Goal: Check status: Check status

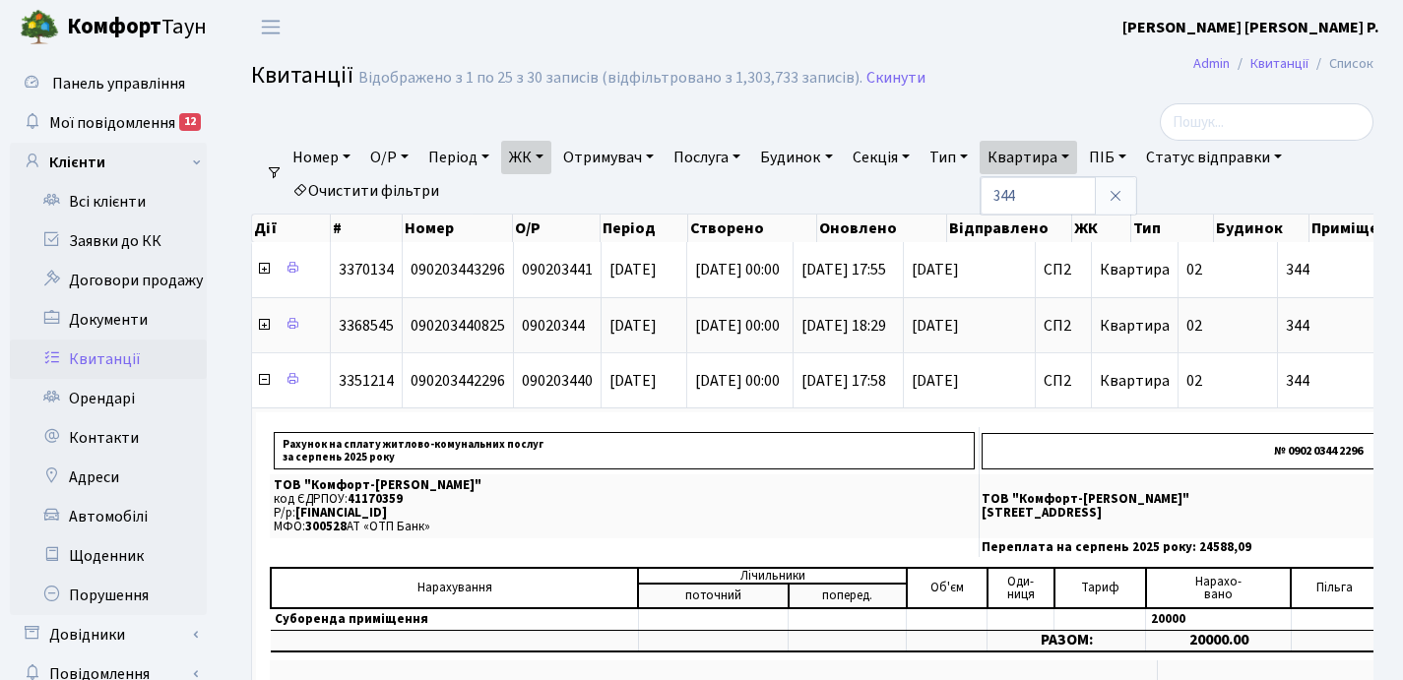
select select "25"
click at [1083, 191] on input "344" at bounding box center [1038, 195] width 115 height 37
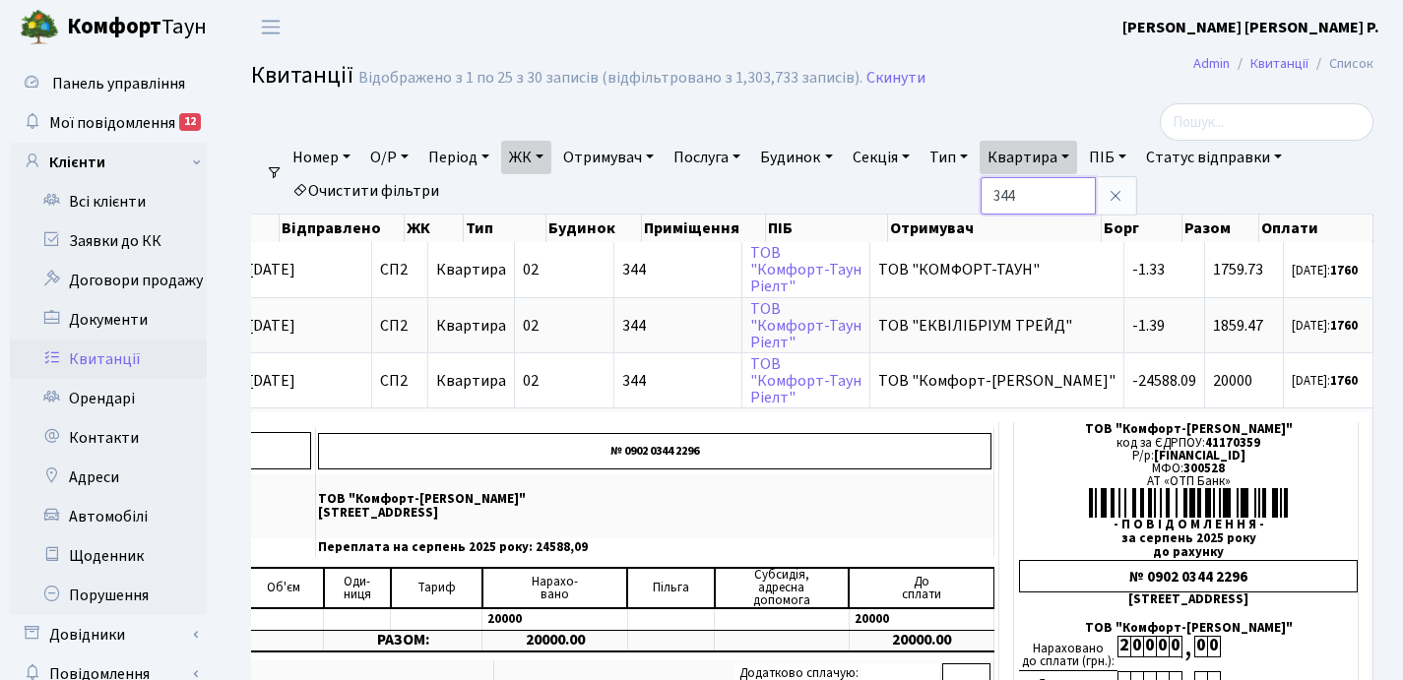
scroll to position [0, 668]
type input "3"
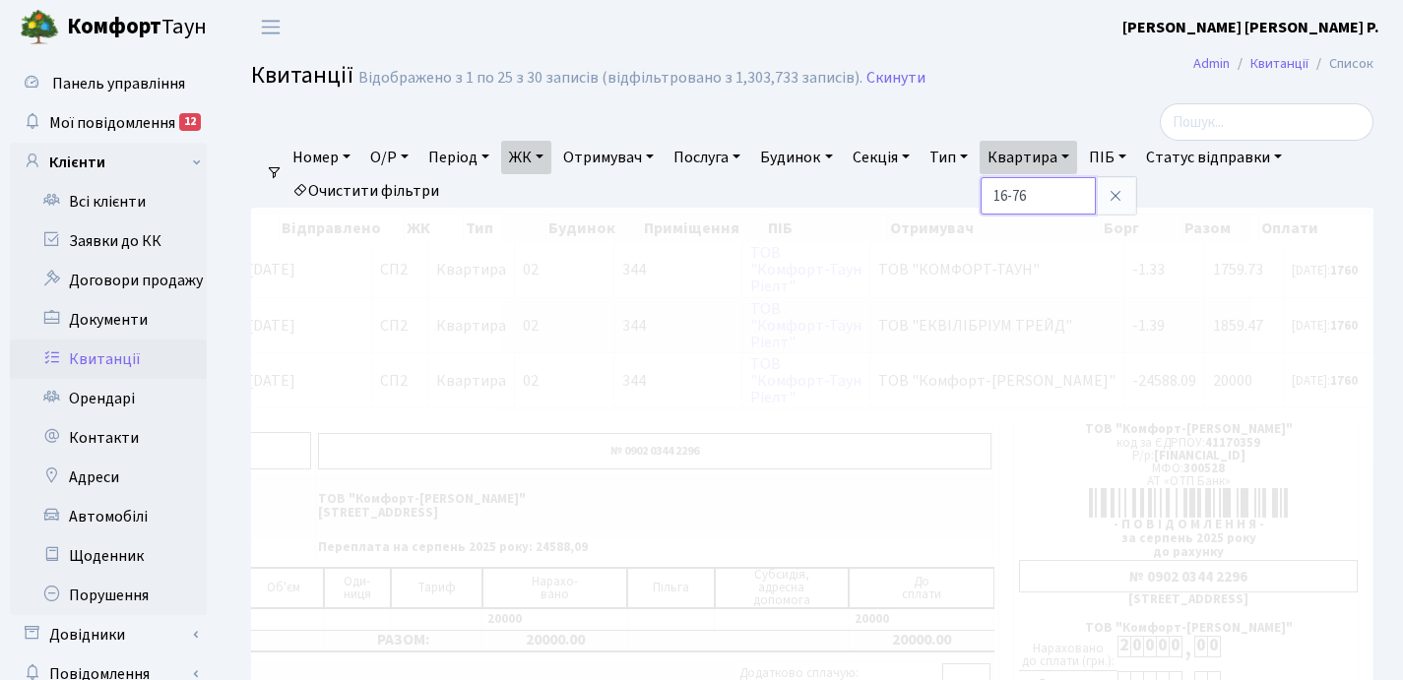
scroll to position [0, 286]
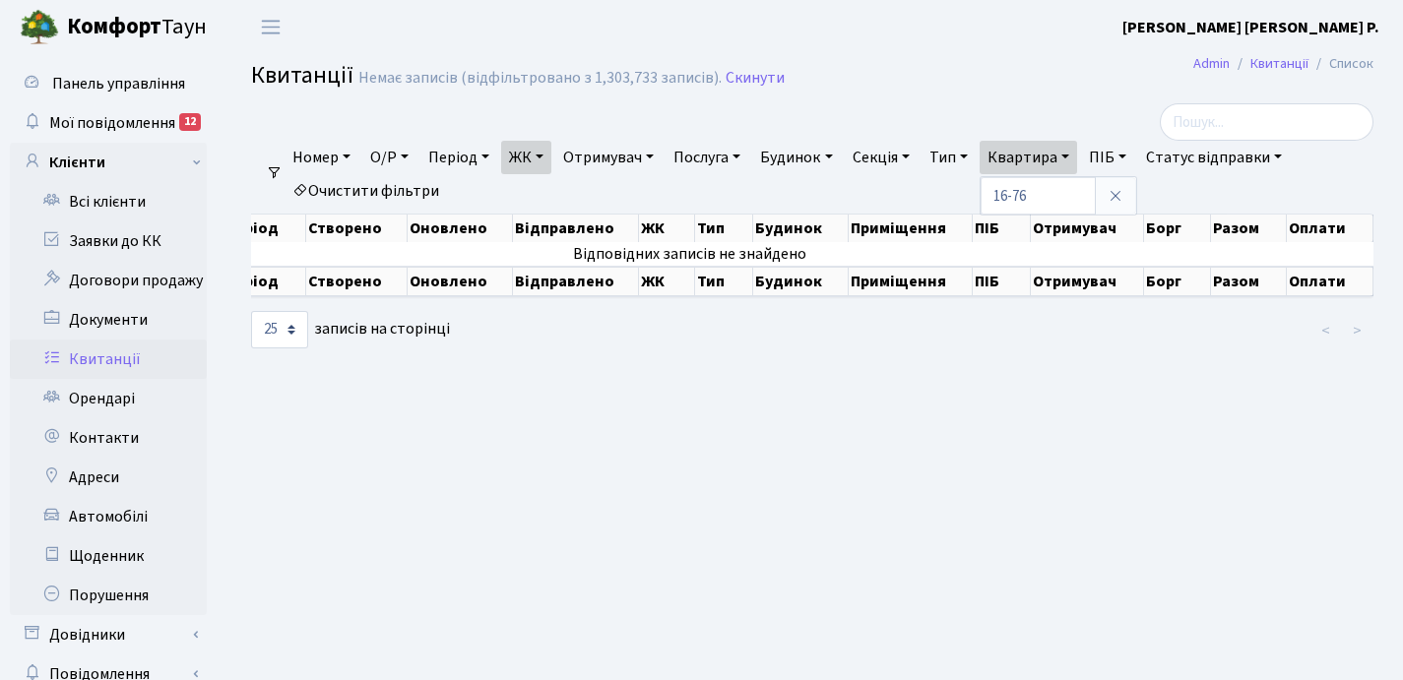
click at [547, 156] on link "ЖК" at bounding box center [526, 157] width 50 height 33
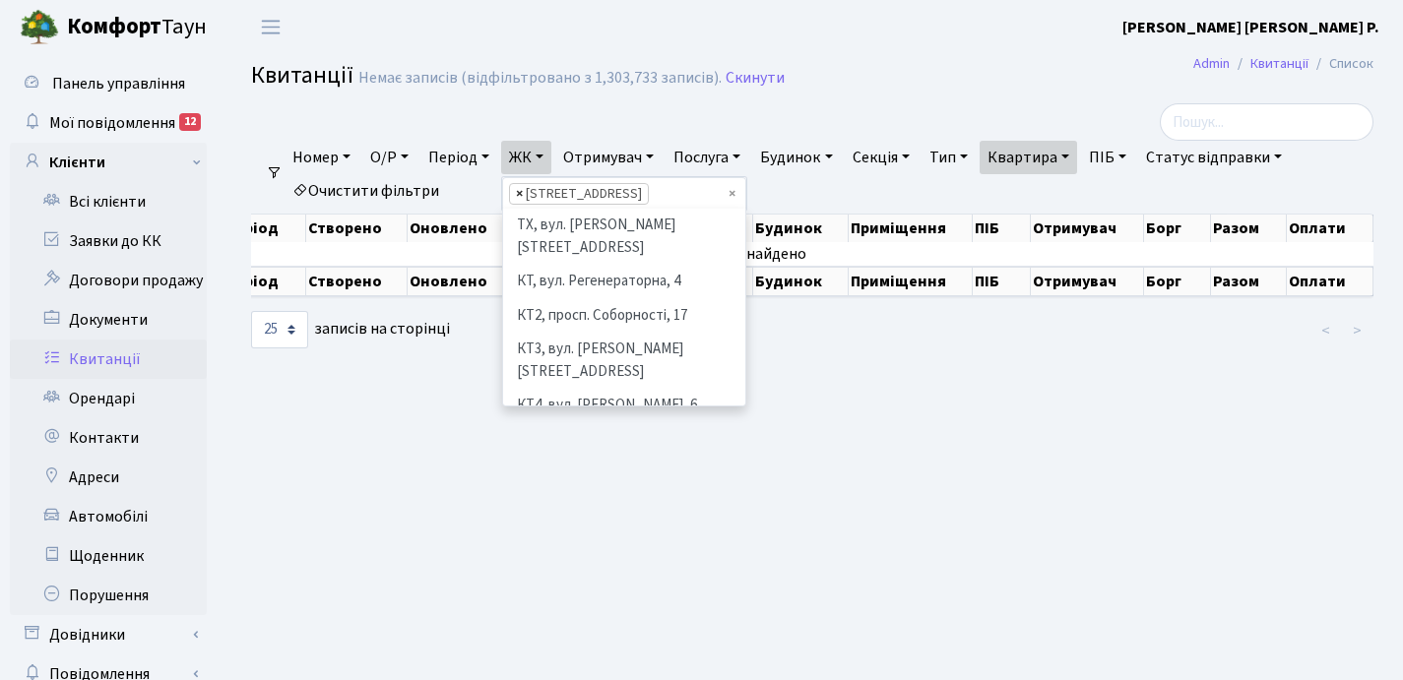
scroll to position [306, 0]
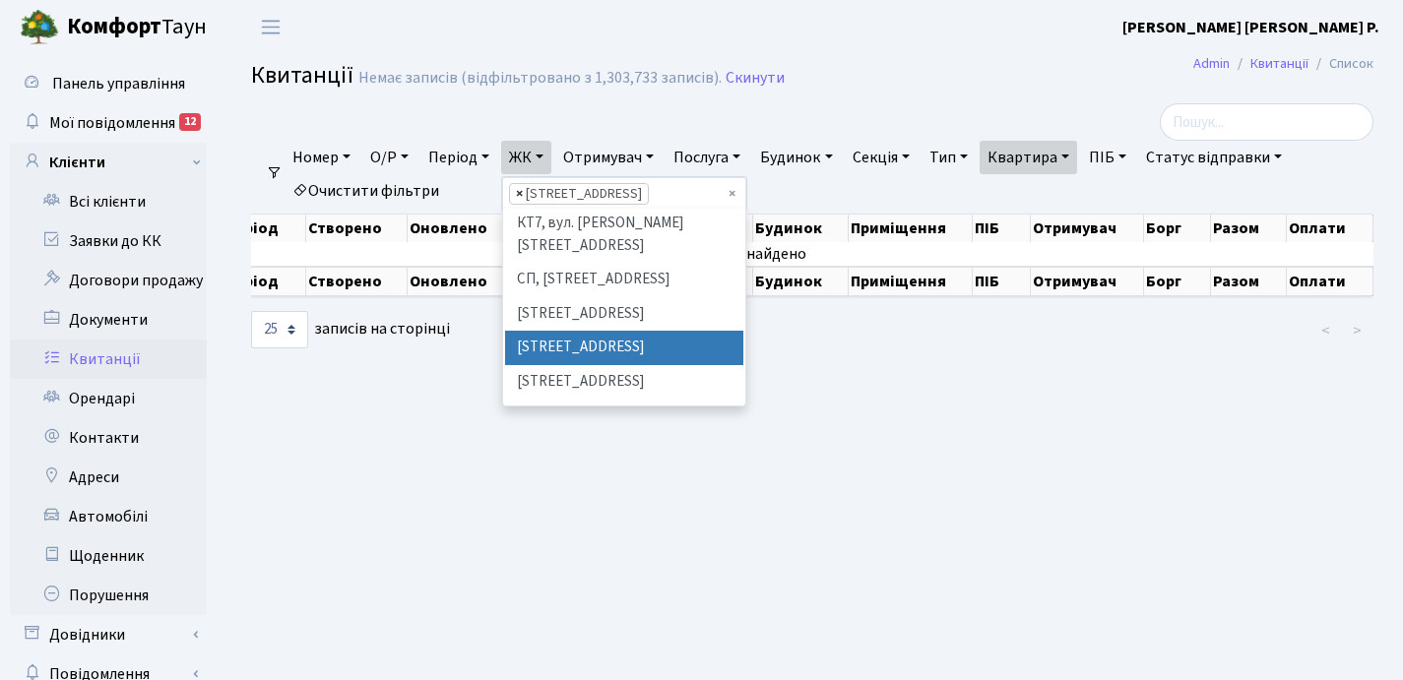
click at [523, 193] on span "×" at bounding box center [519, 194] width 7 height 20
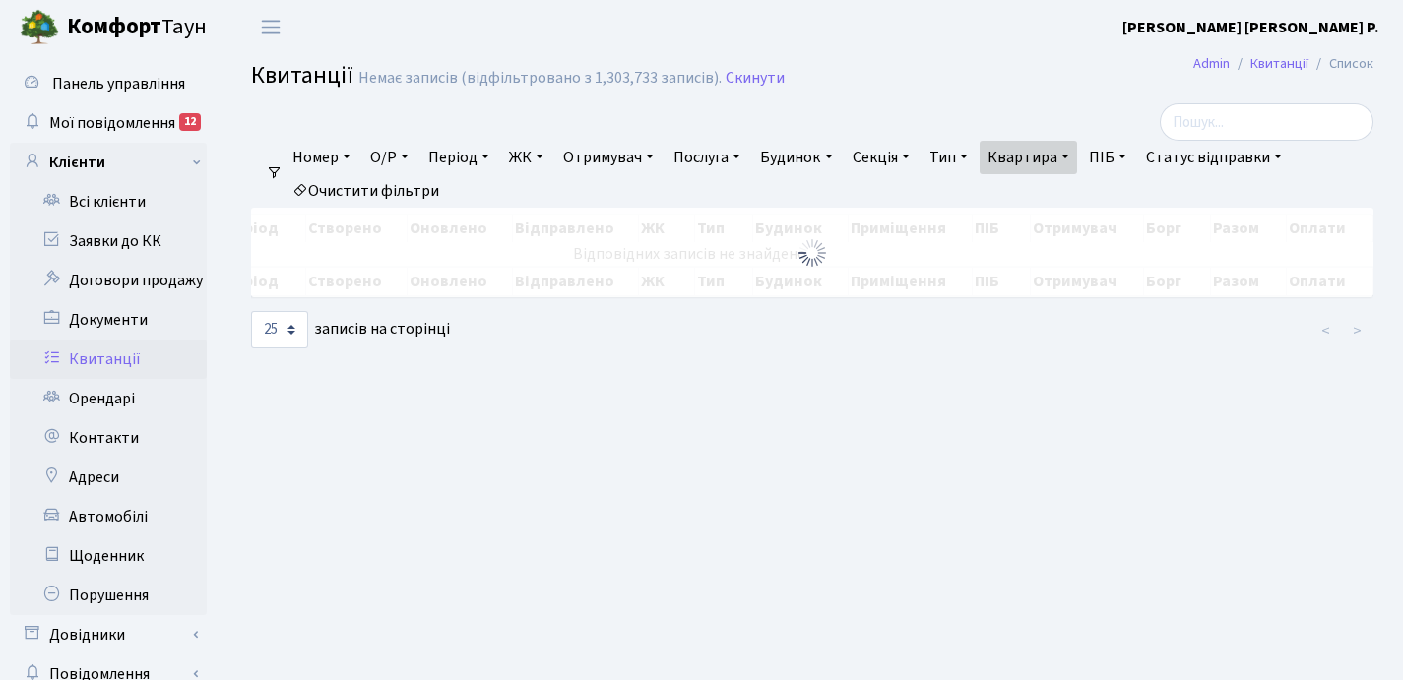
click at [550, 150] on link "ЖК" at bounding box center [526, 157] width 50 height 33
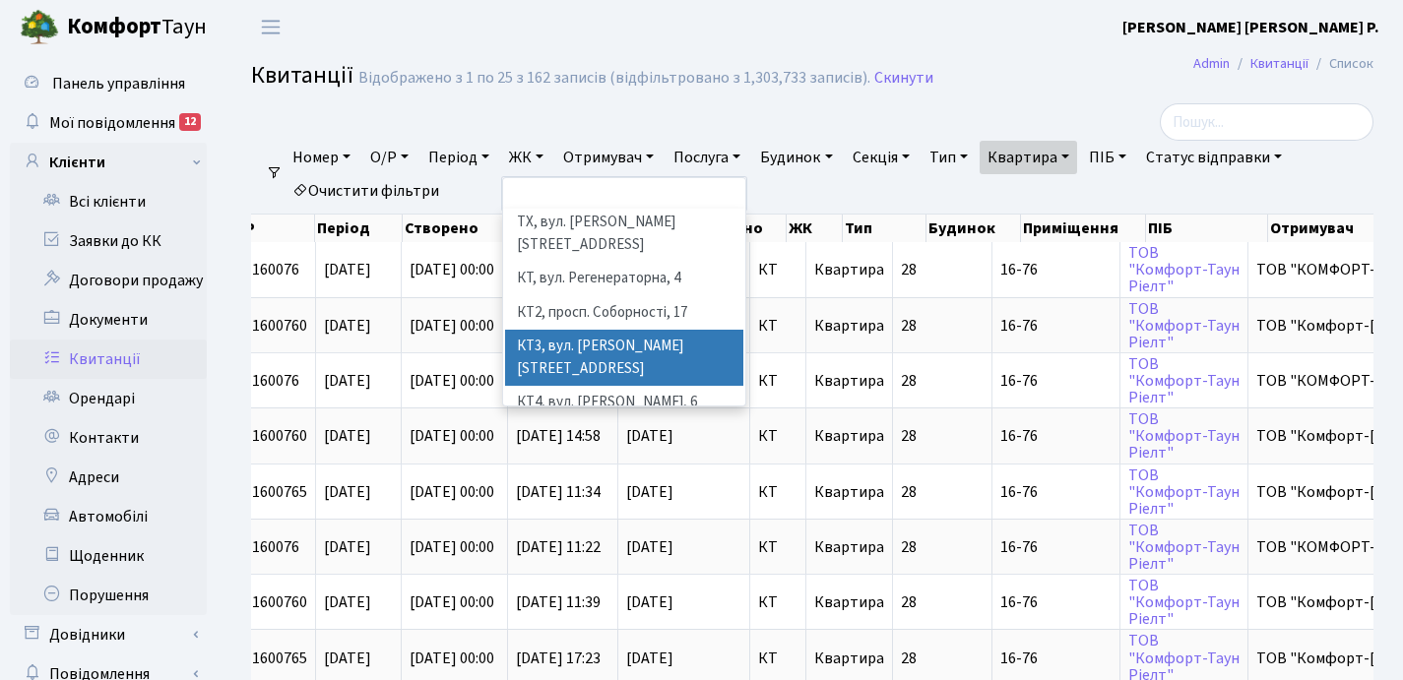
scroll to position [4, 0]
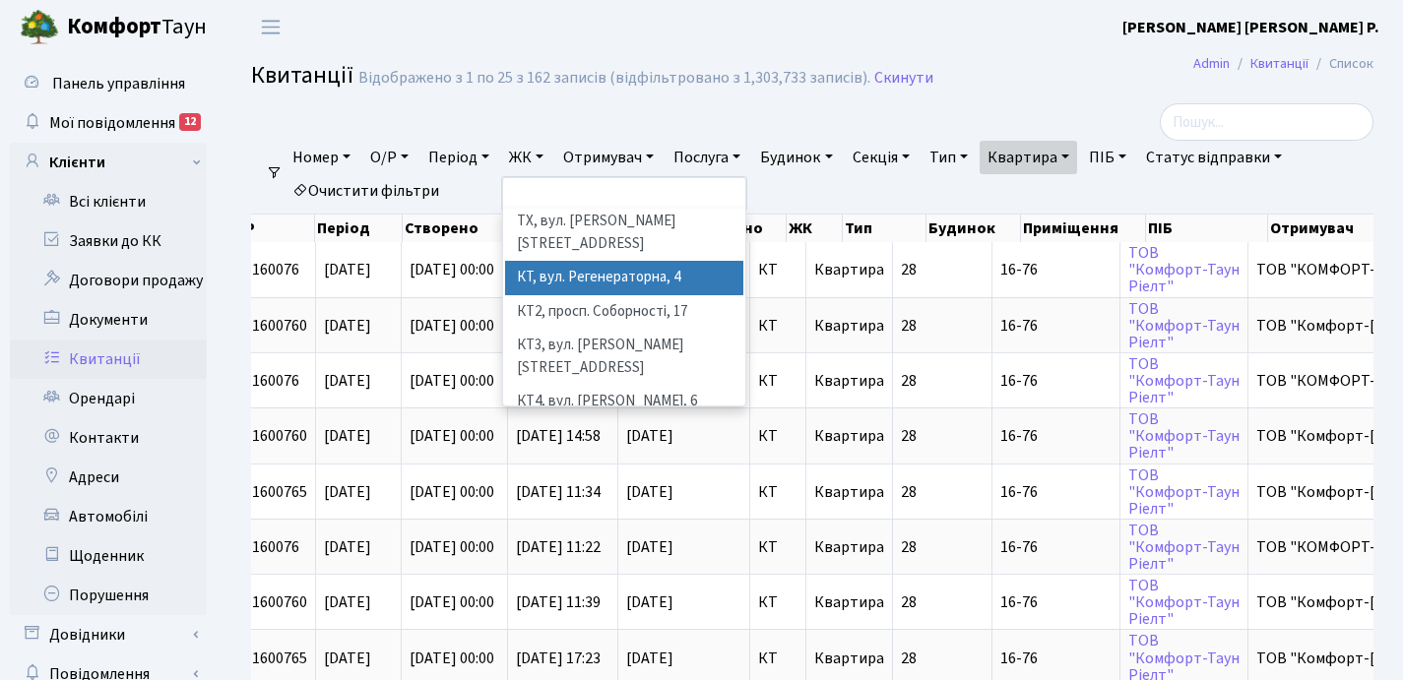
click at [607, 261] on li "КТ, вул. Регенераторна, 4" at bounding box center [624, 278] width 238 height 34
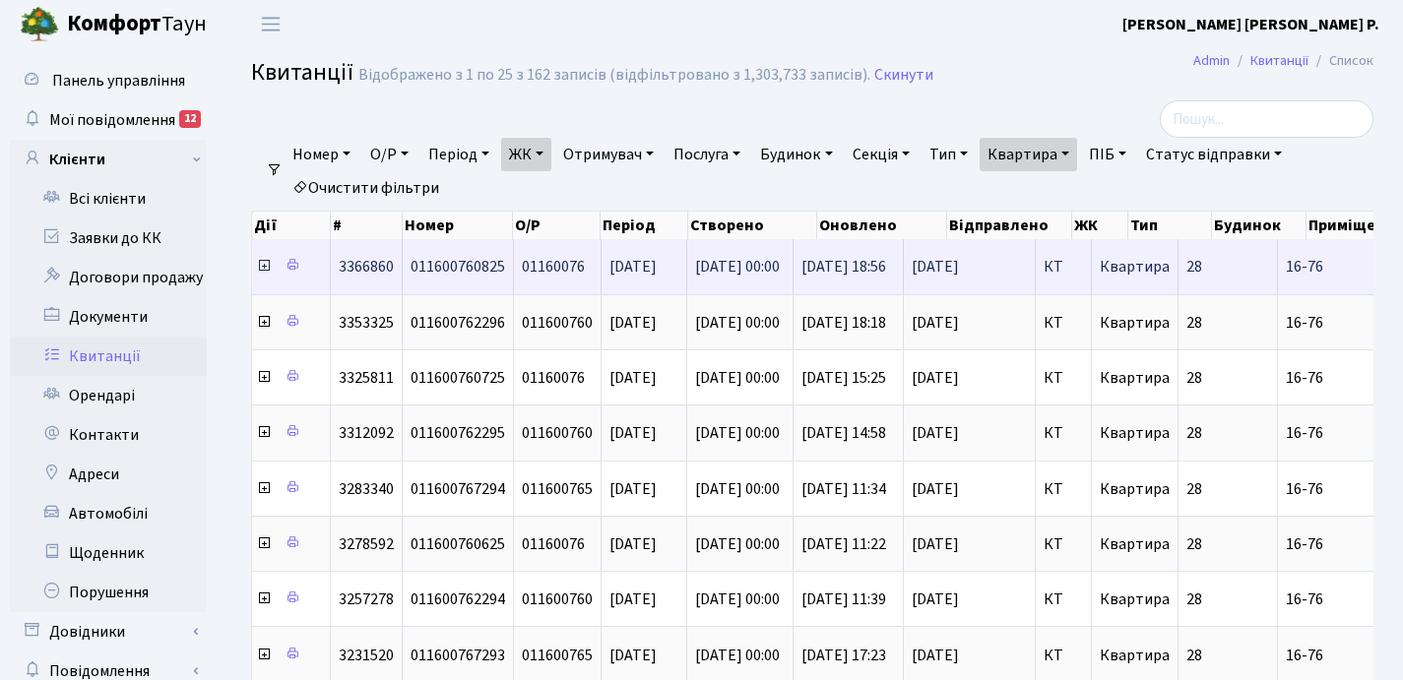
click at [265, 269] on icon at bounding box center [264, 266] width 16 height 16
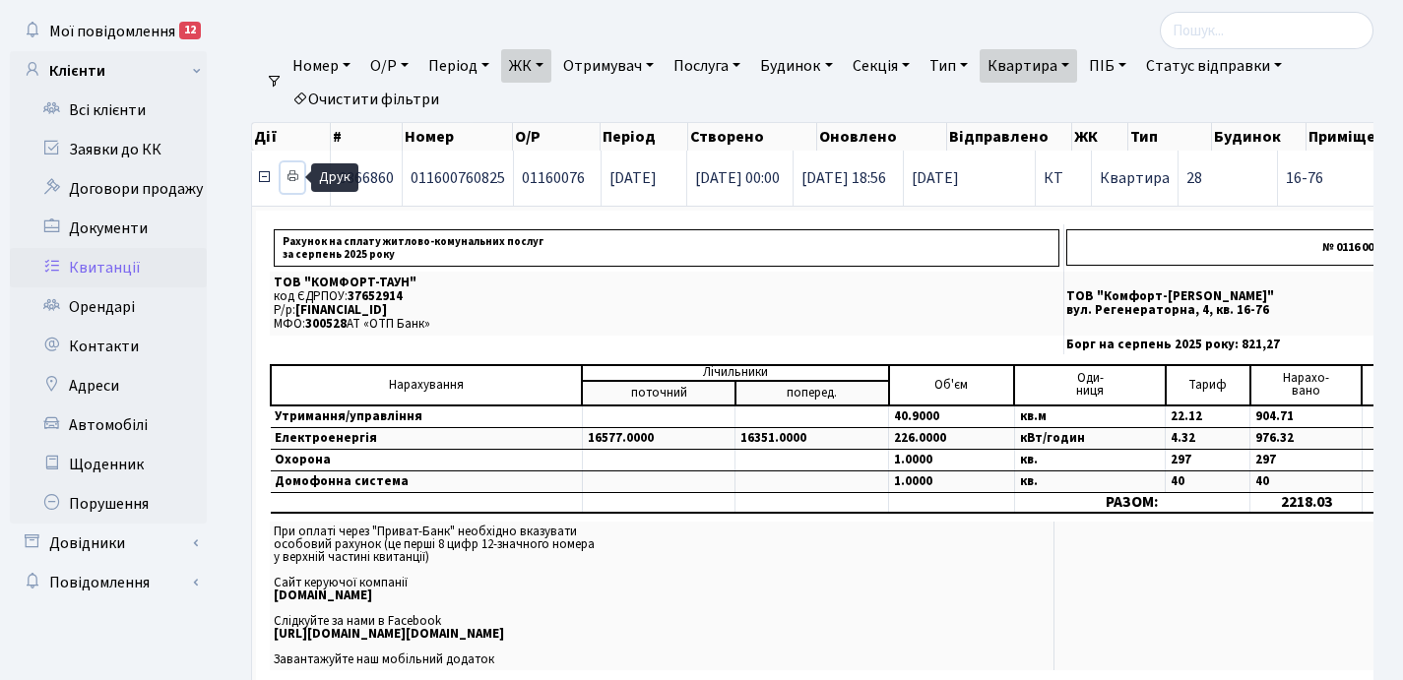
click at [295, 174] on icon at bounding box center [293, 176] width 14 height 14
click at [263, 176] on icon at bounding box center [264, 177] width 16 height 16
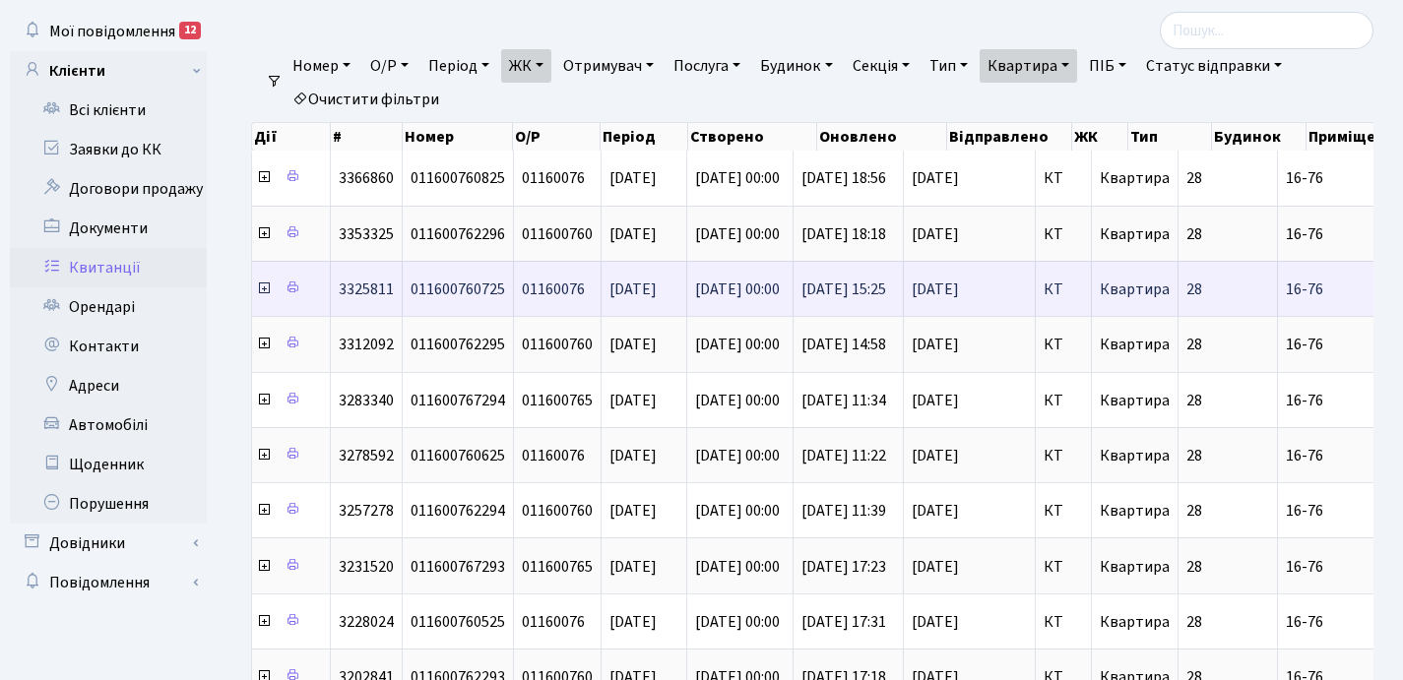
click at [263, 290] on icon at bounding box center [264, 289] width 16 height 16
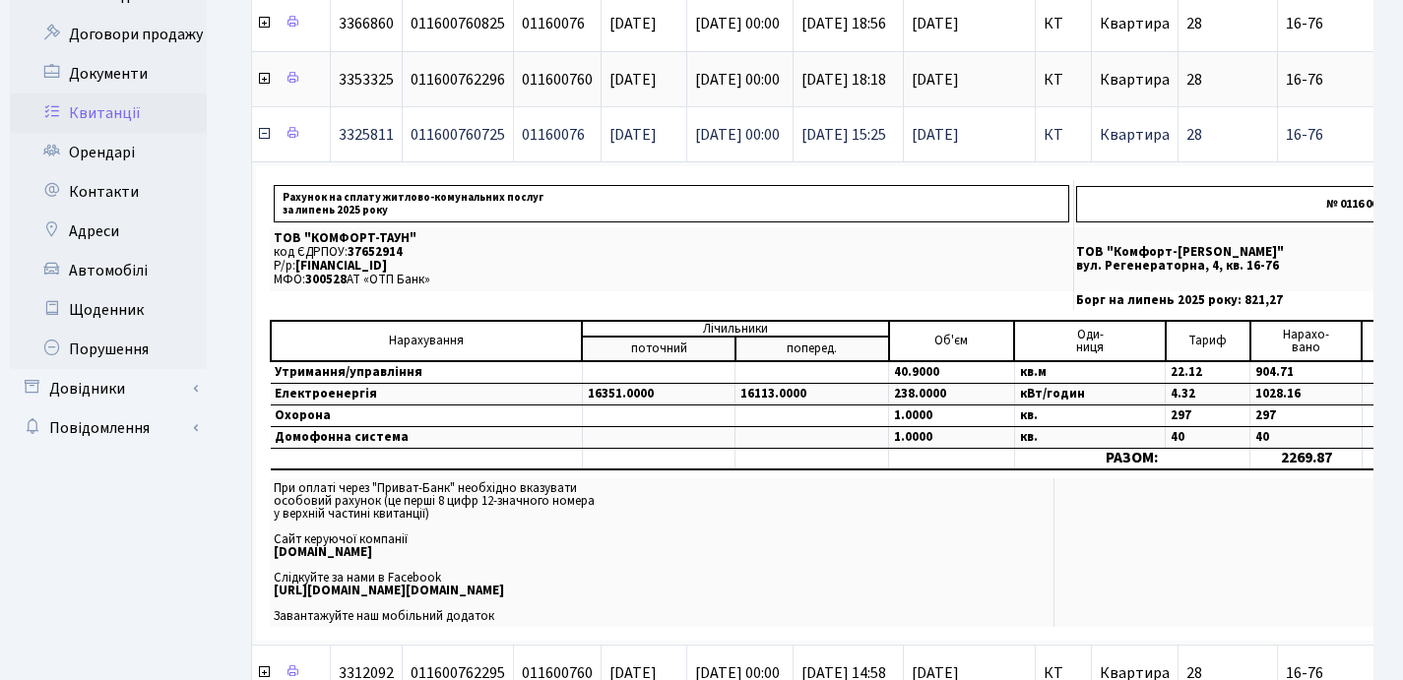
scroll to position [250, 0]
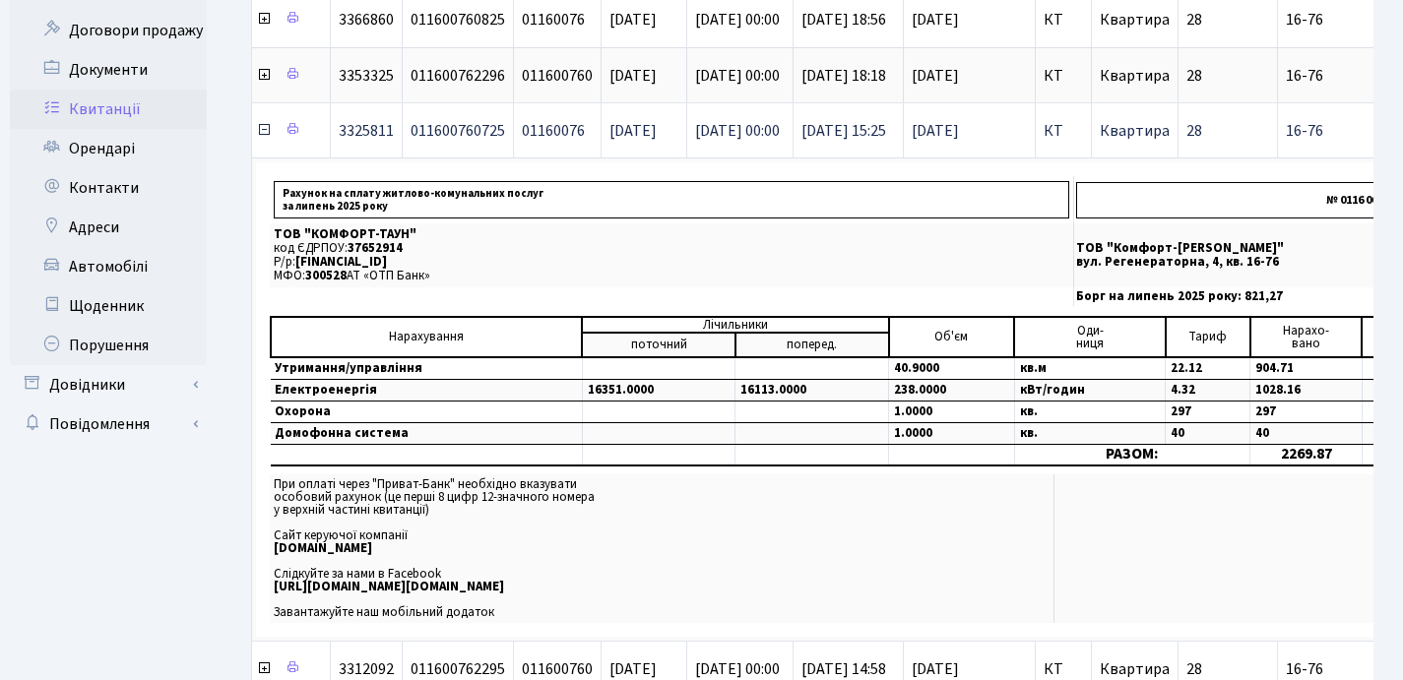
click at [263, 132] on icon at bounding box center [264, 130] width 16 height 16
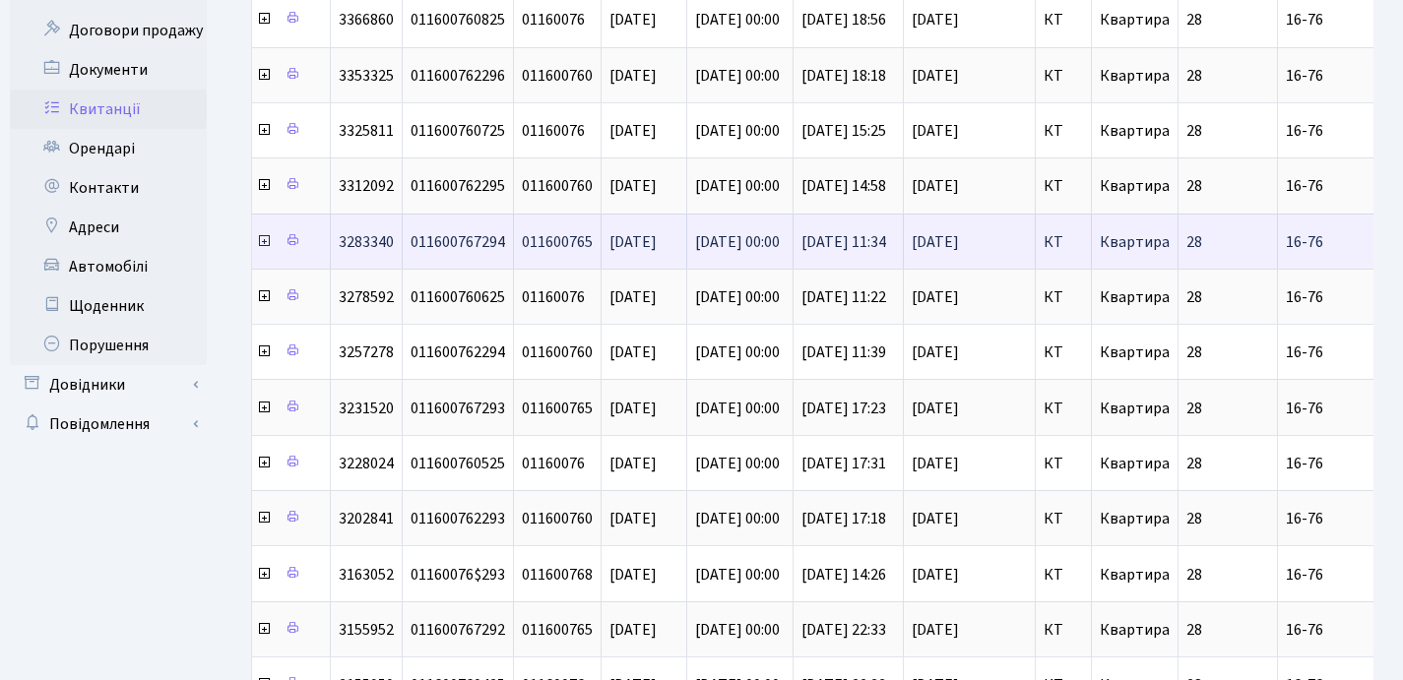
click at [264, 240] on icon at bounding box center [264, 241] width 16 height 16
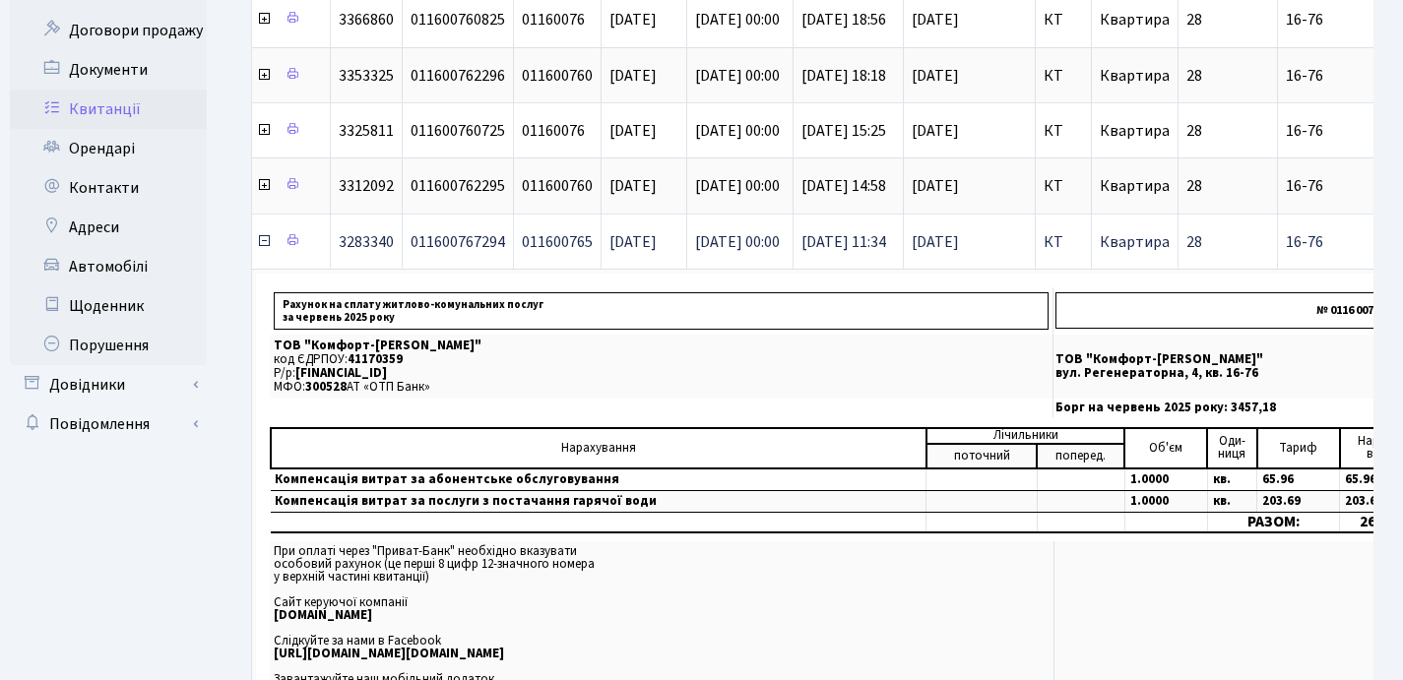
click at [264, 240] on icon at bounding box center [264, 241] width 16 height 16
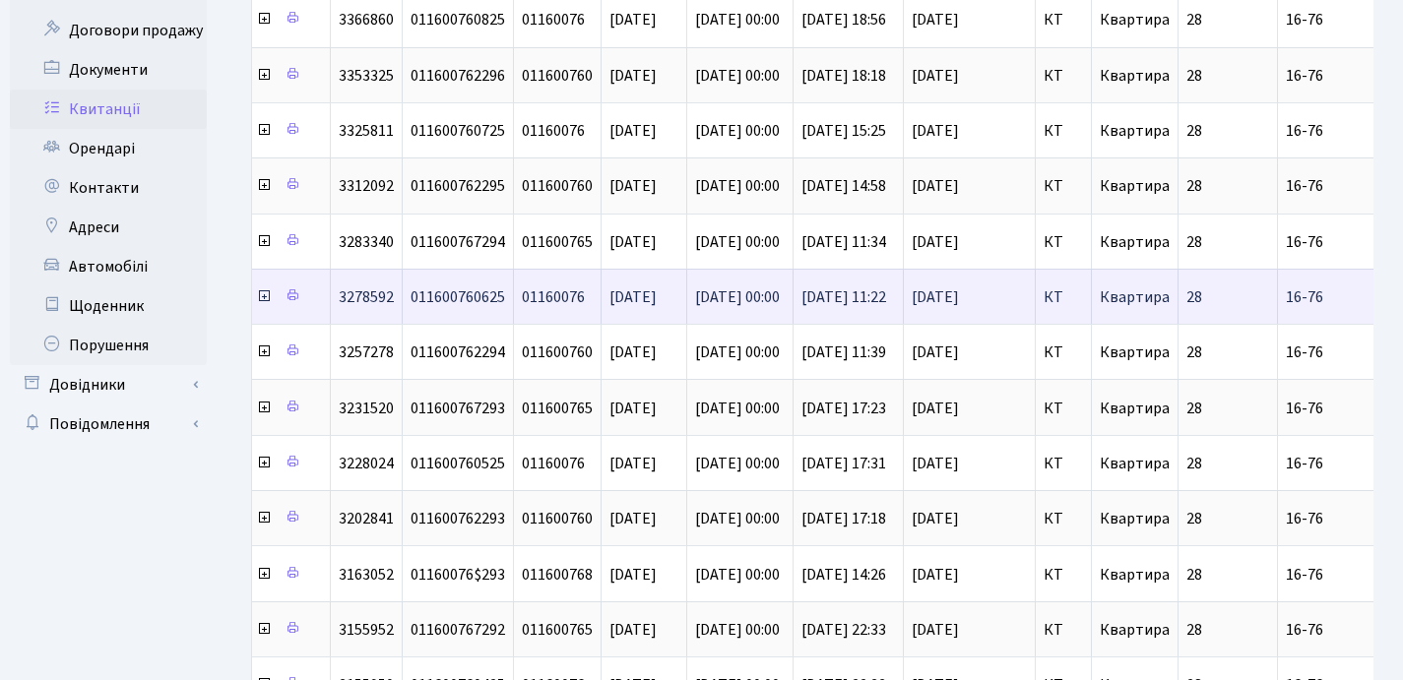
click at [264, 296] on icon at bounding box center [264, 296] width 16 height 16
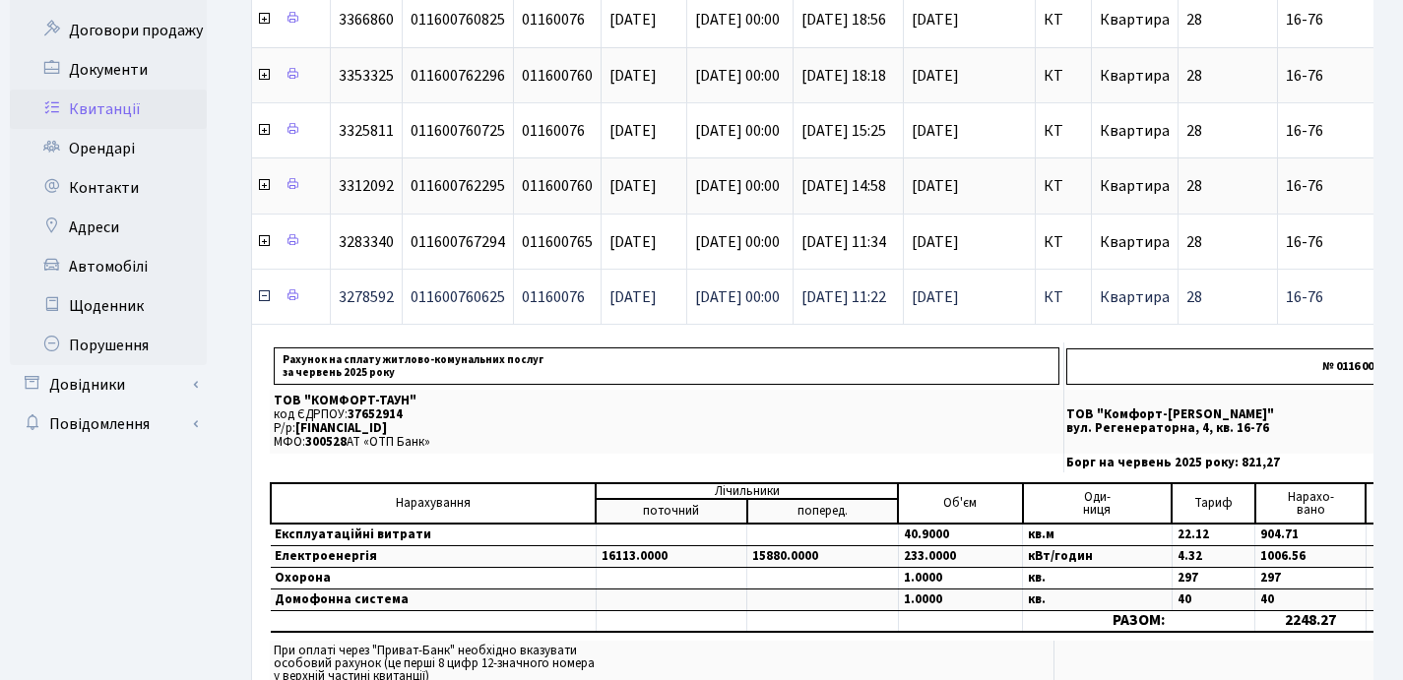
click at [264, 296] on icon at bounding box center [264, 296] width 16 height 16
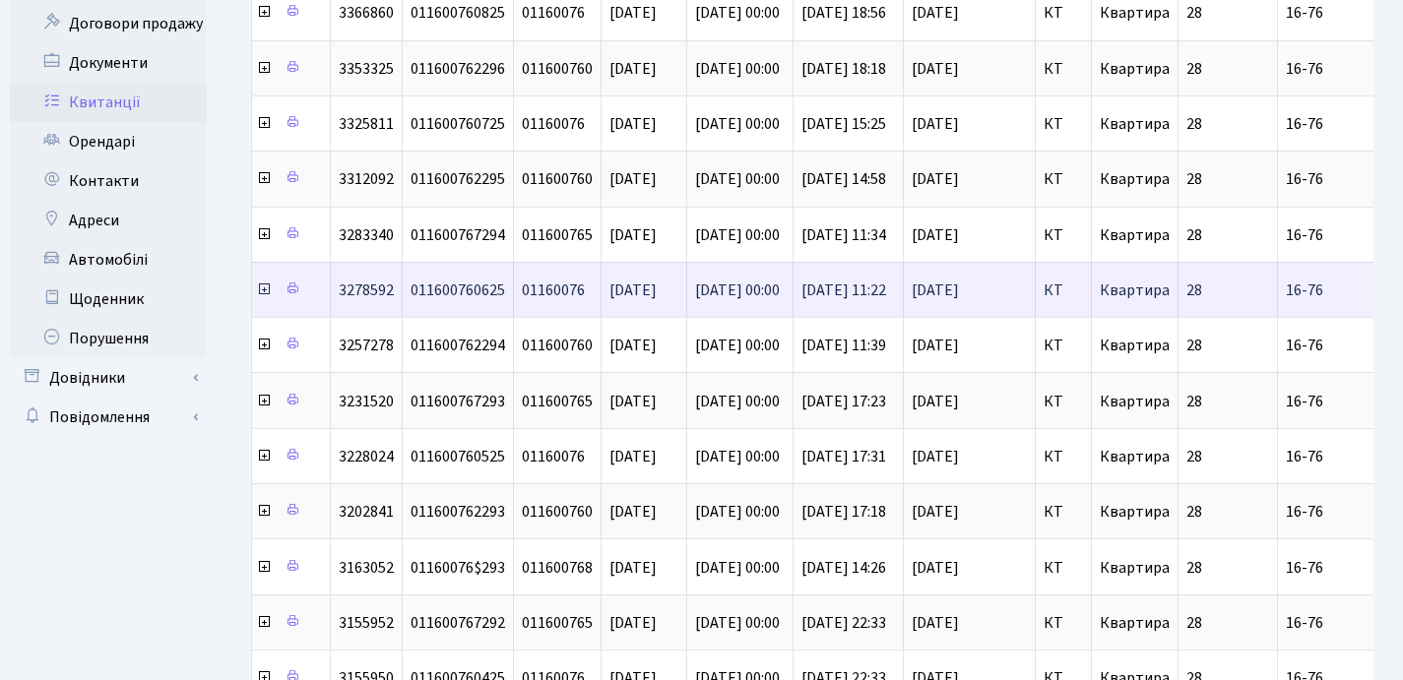
scroll to position [271, 0]
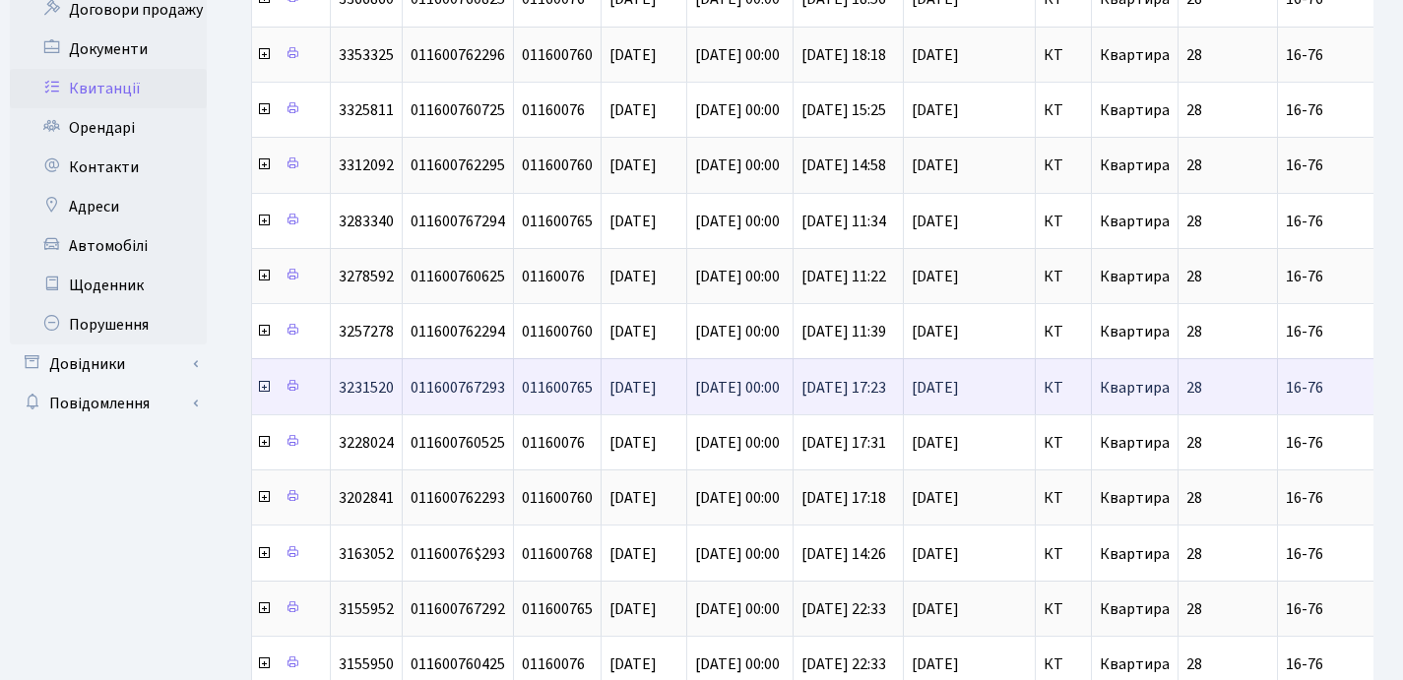
click at [263, 388] on icon at bounding box center [264, 387] width 16 height 16
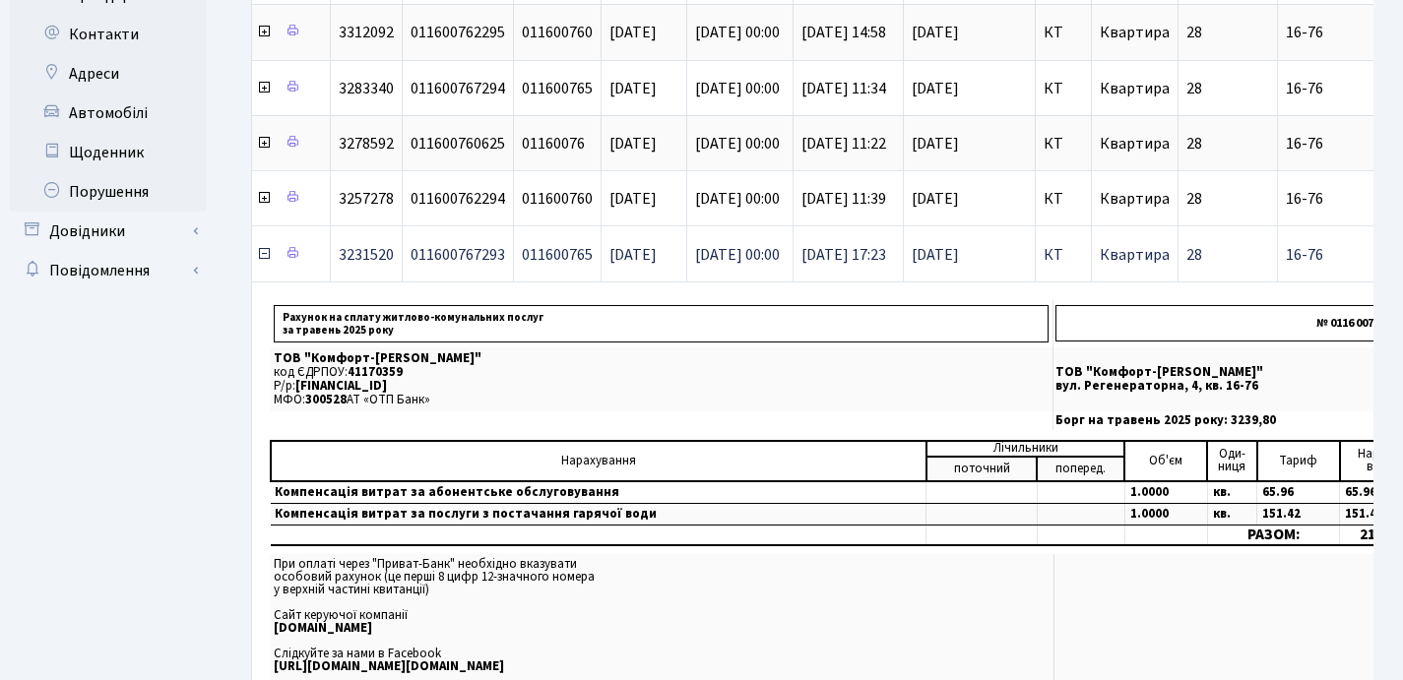
scroll to position [410, 0]
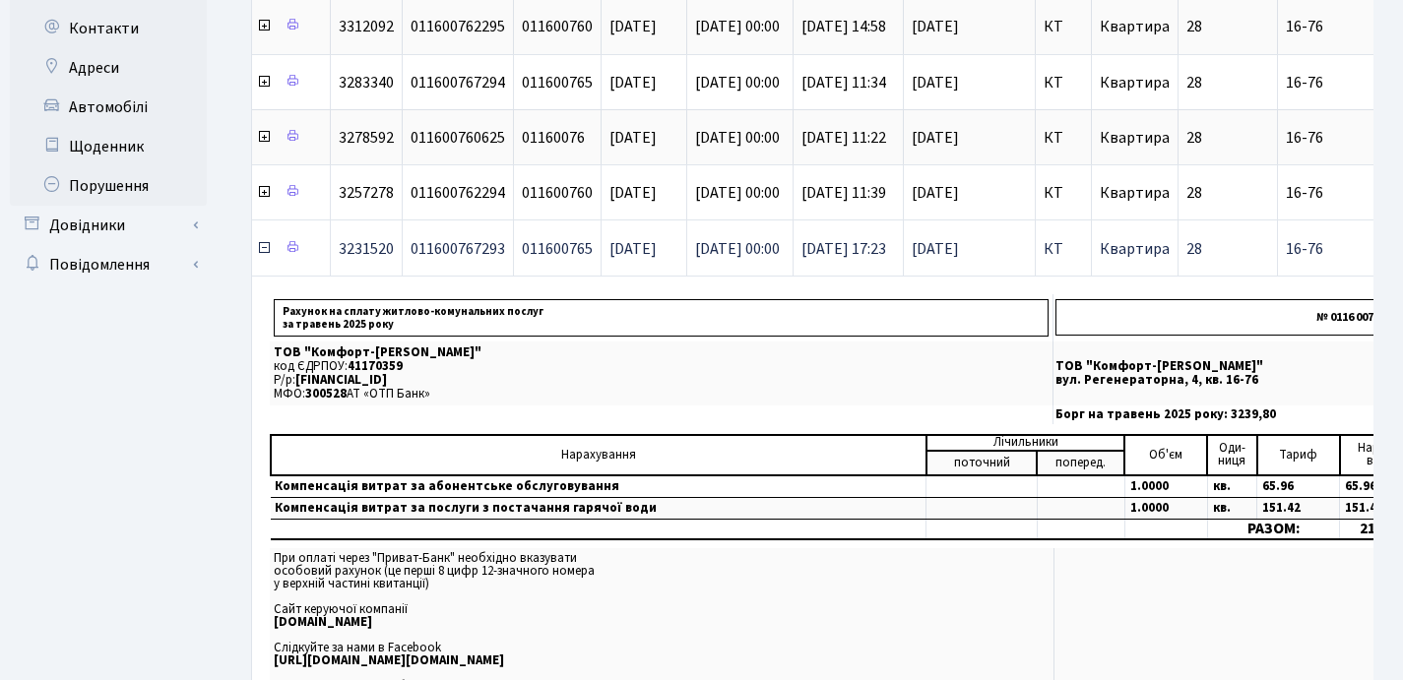
click at [261, 251] on icon at bounding box center [264, 248] width 16 height 16
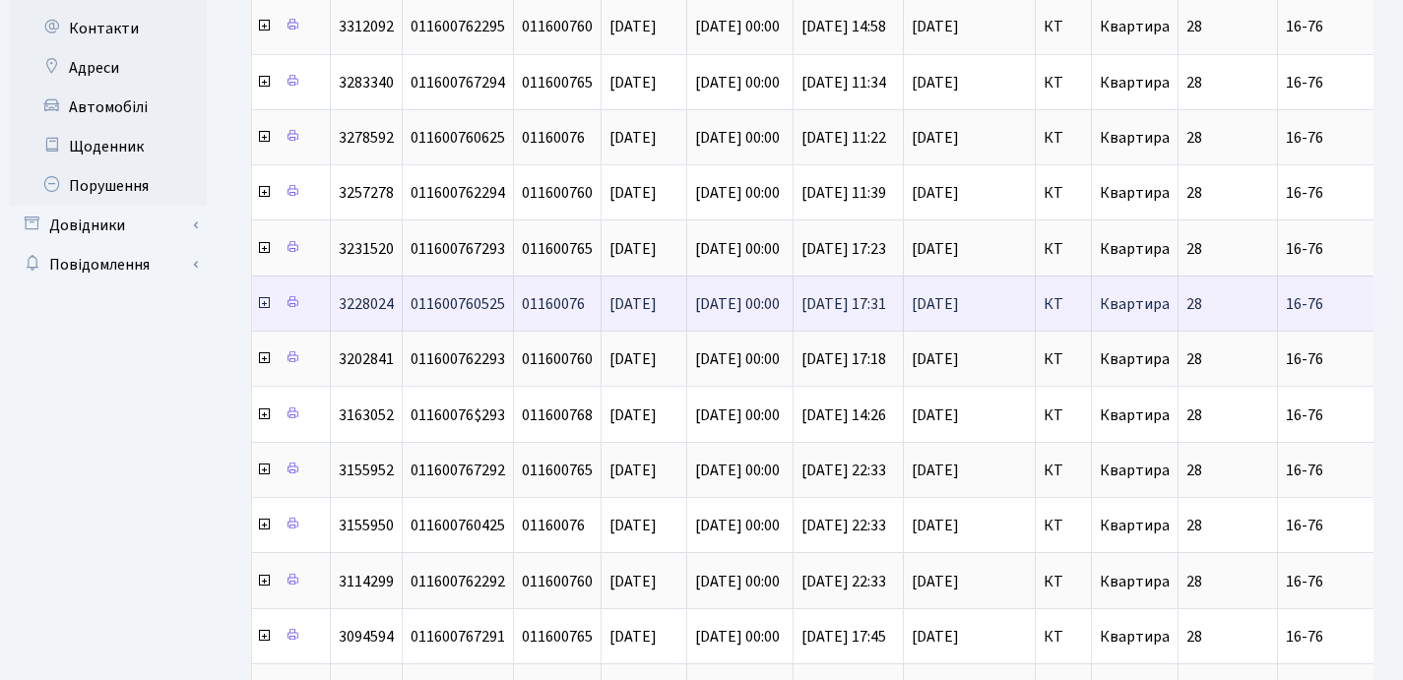
click at [265, 304] on icon at bounding box center [264, 303] width 16 height 16
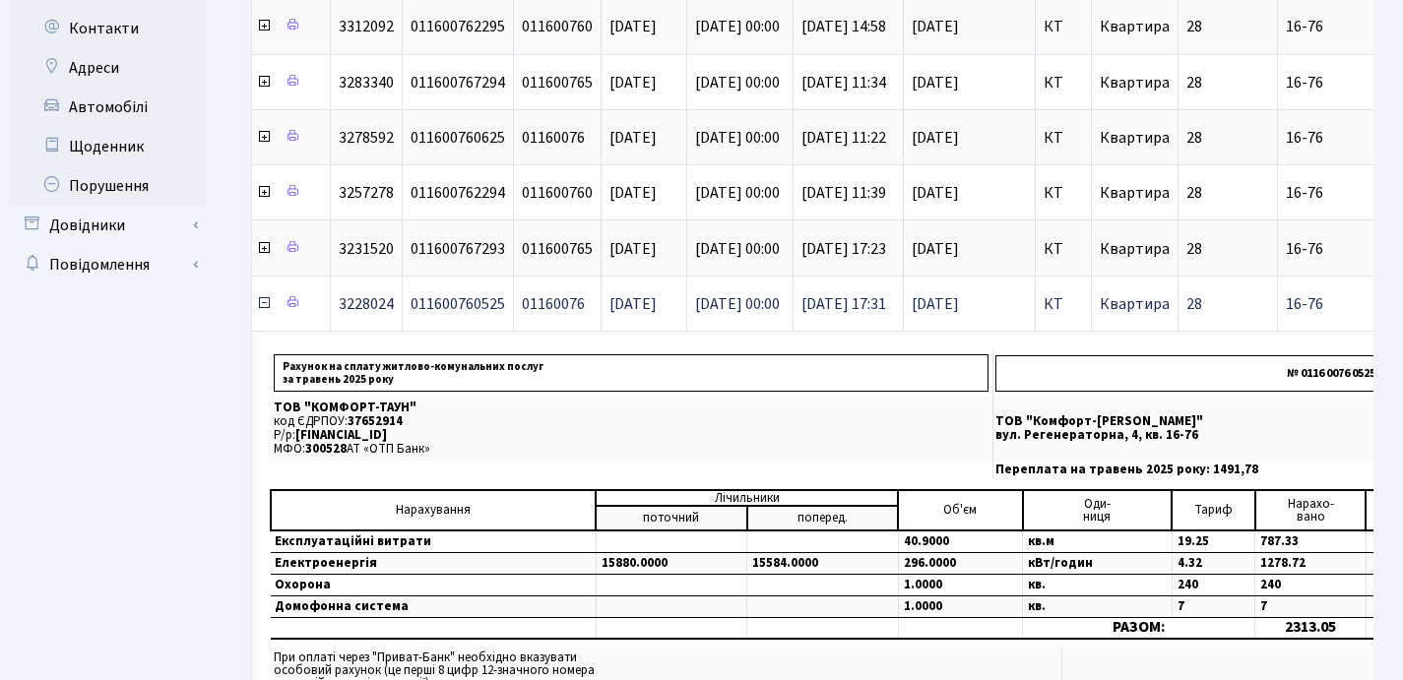
click at [265, 304] on icon at bounding box center [264, 303] width 16 height 16
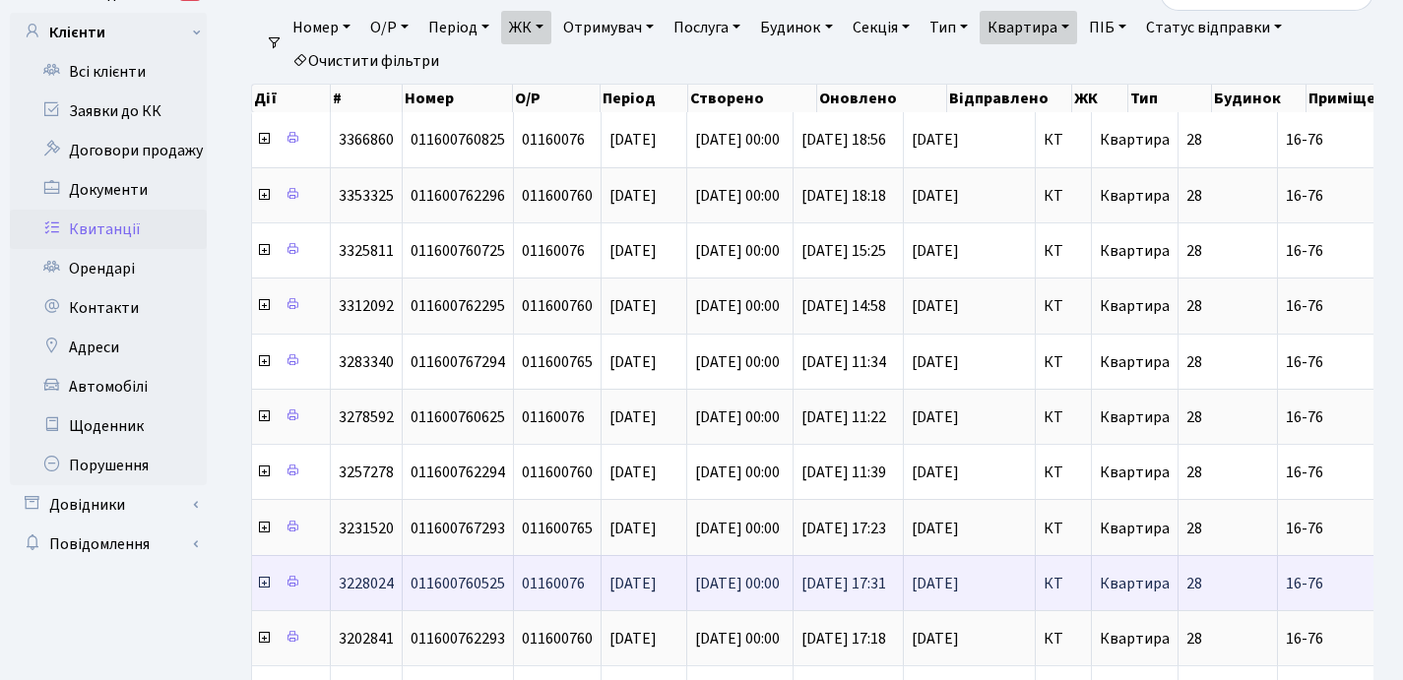
scroll to position [0, 0]
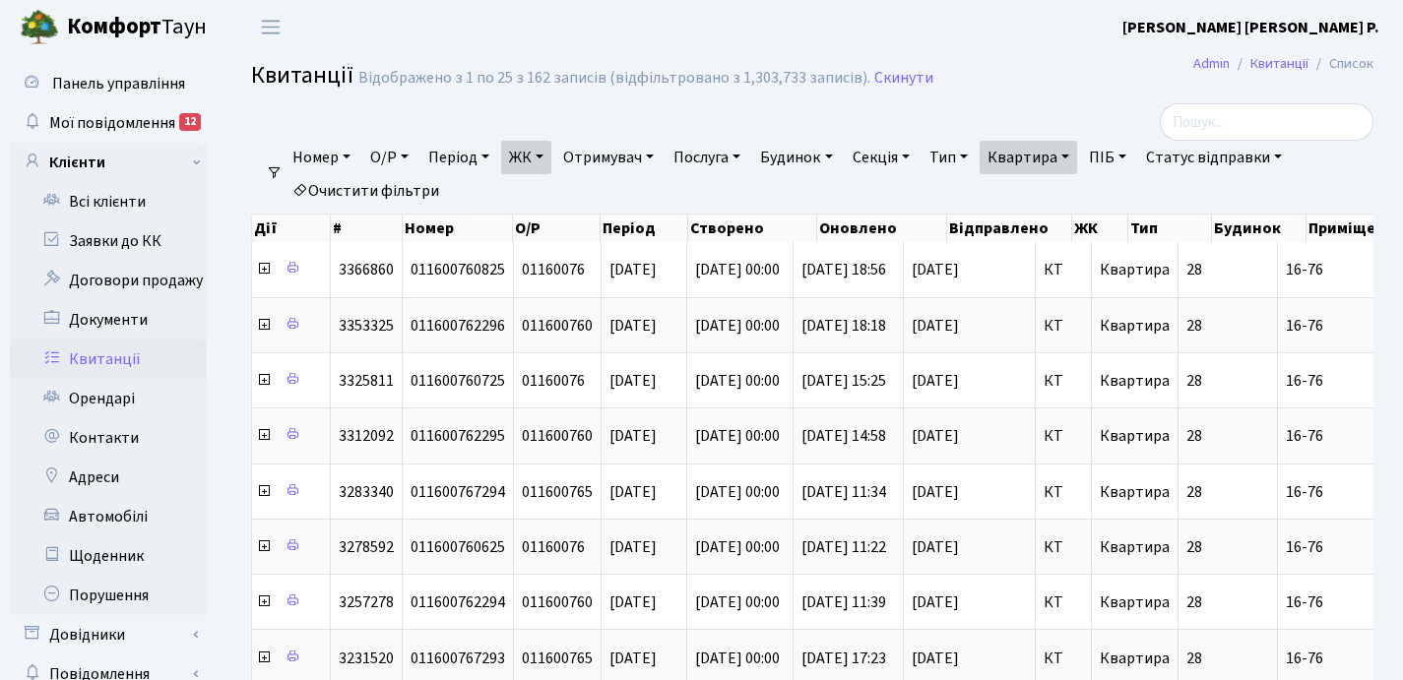
click at [1077, 150] on link "Квартира" at bounding box center [1028, 157] width 97 height 33
click at [1072, 194] on input "16-76" at bounding box center [1038, 195] width 115 height 37
type input "1"
type input "5"
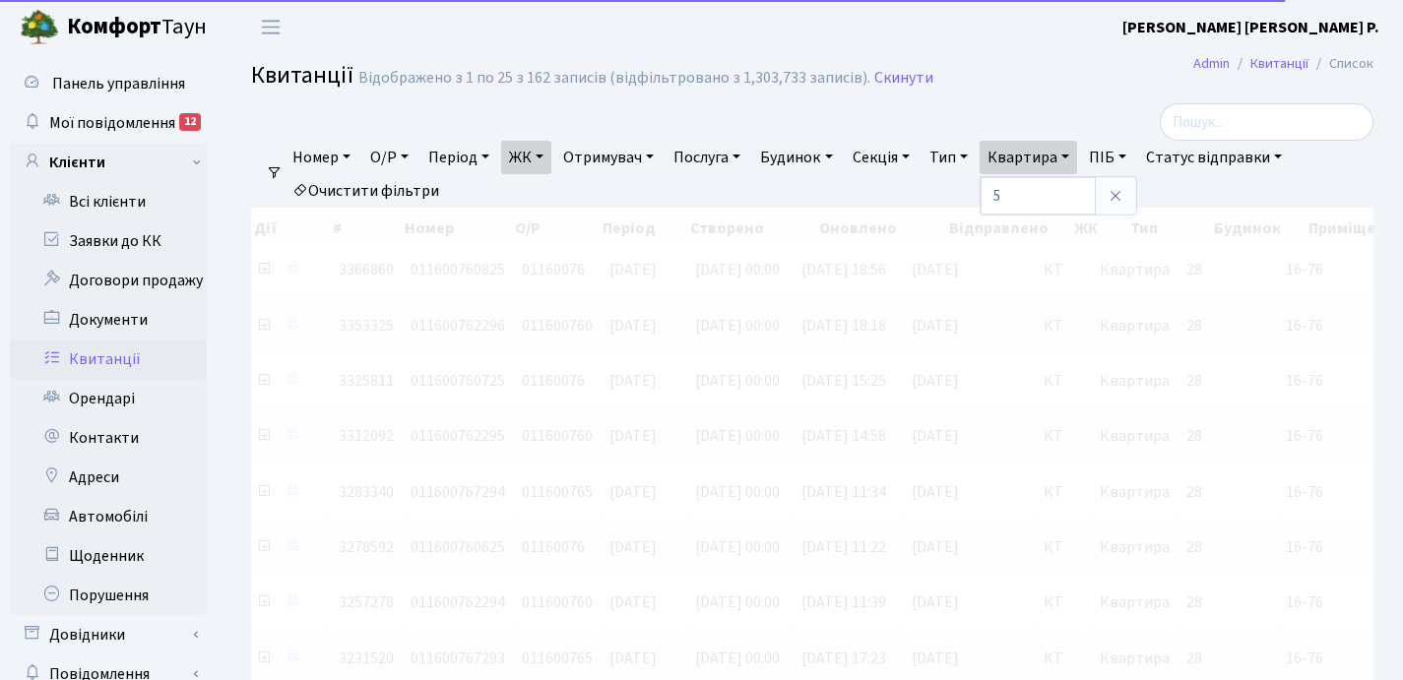
click at [546, 157] on link "ЖК" at bounding box center [526, 157] width 50 height 33
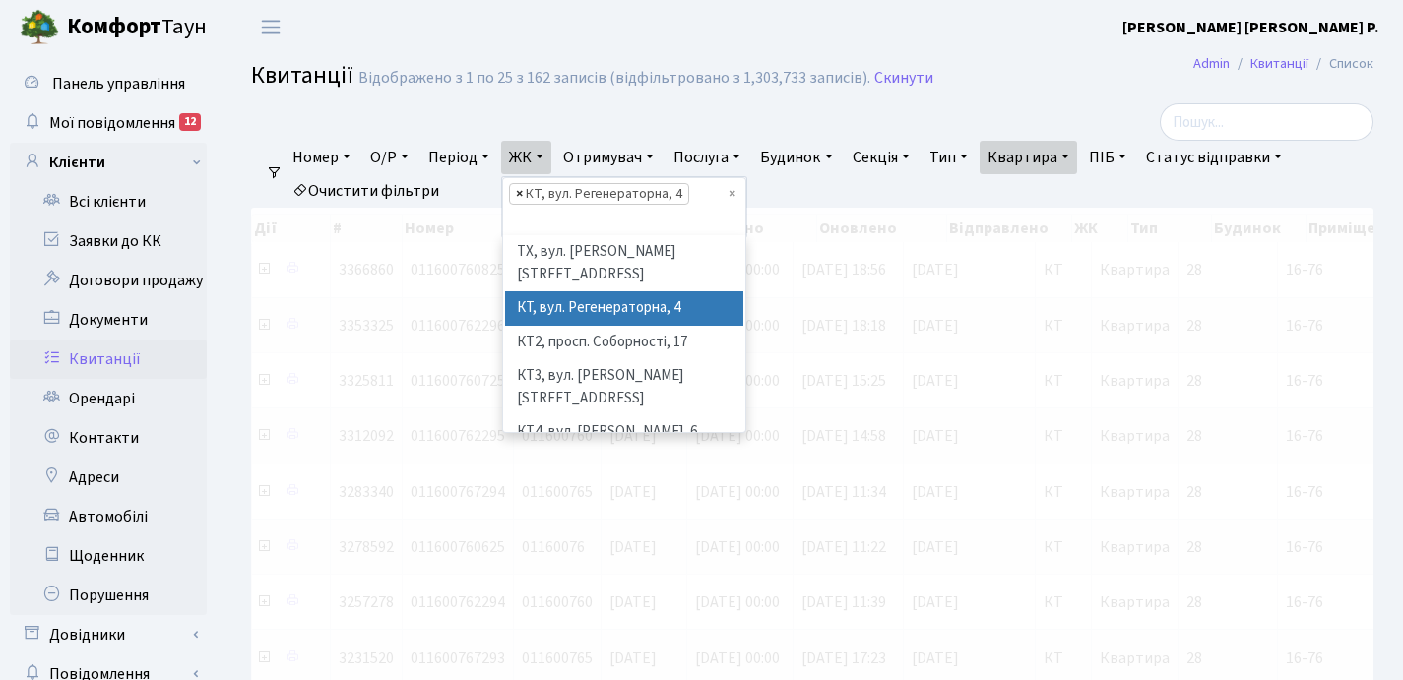
click at [523, 199] on span "×" at bounding box center [519, 194] width 7 height 20
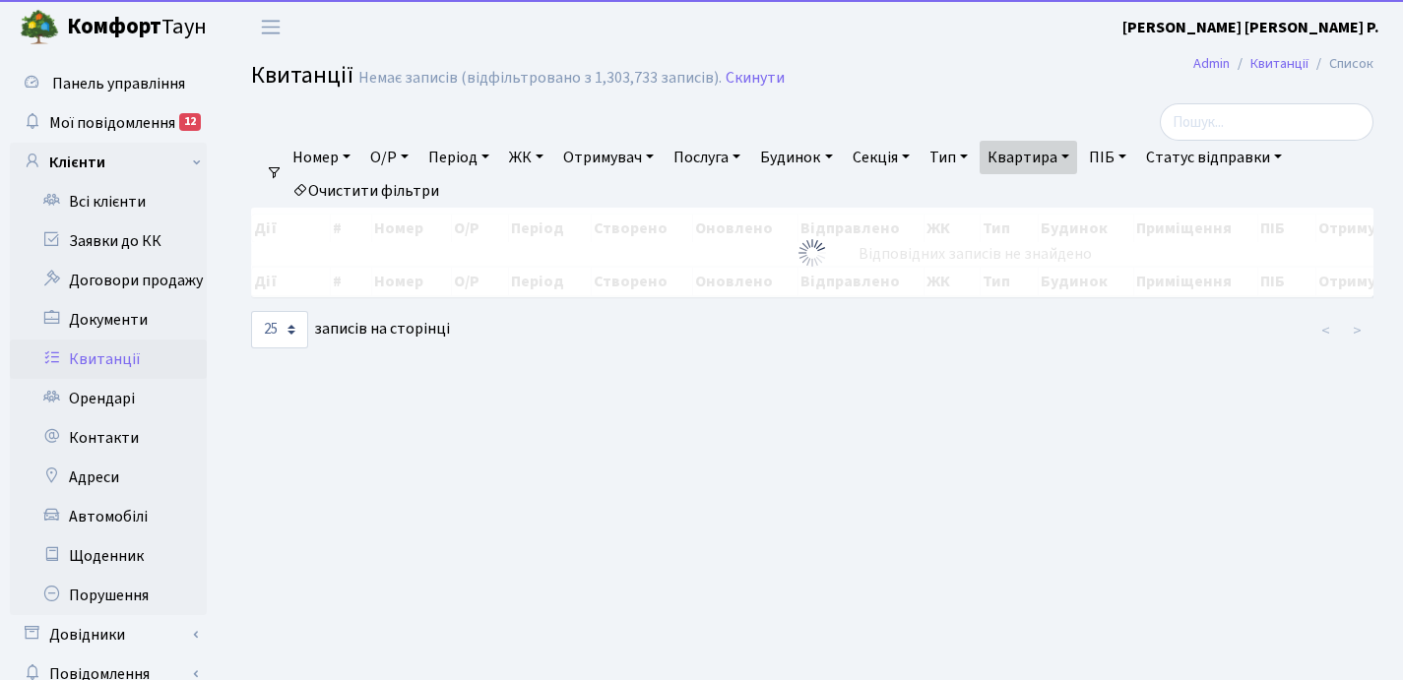
click at [551, 161] on link "ЖК" at bounding box center [526, 157] width 50 height 33
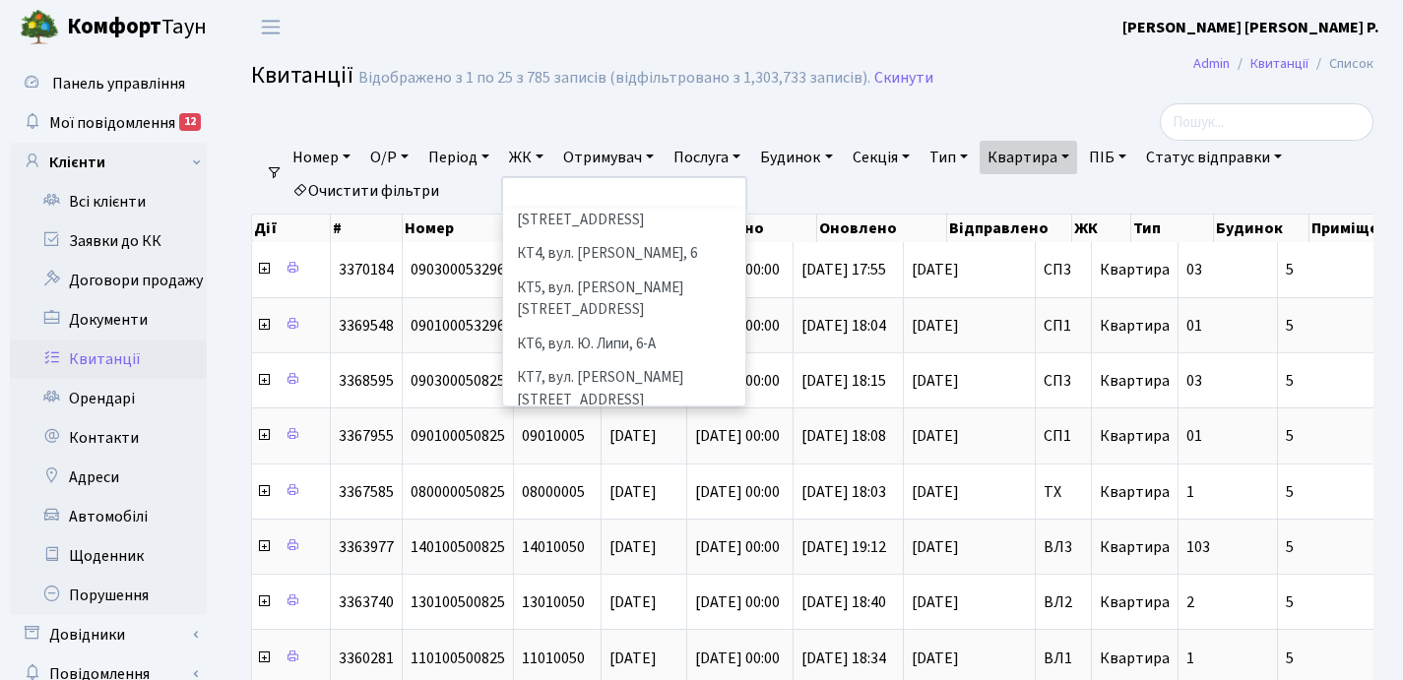
scroll to position [156, 0]
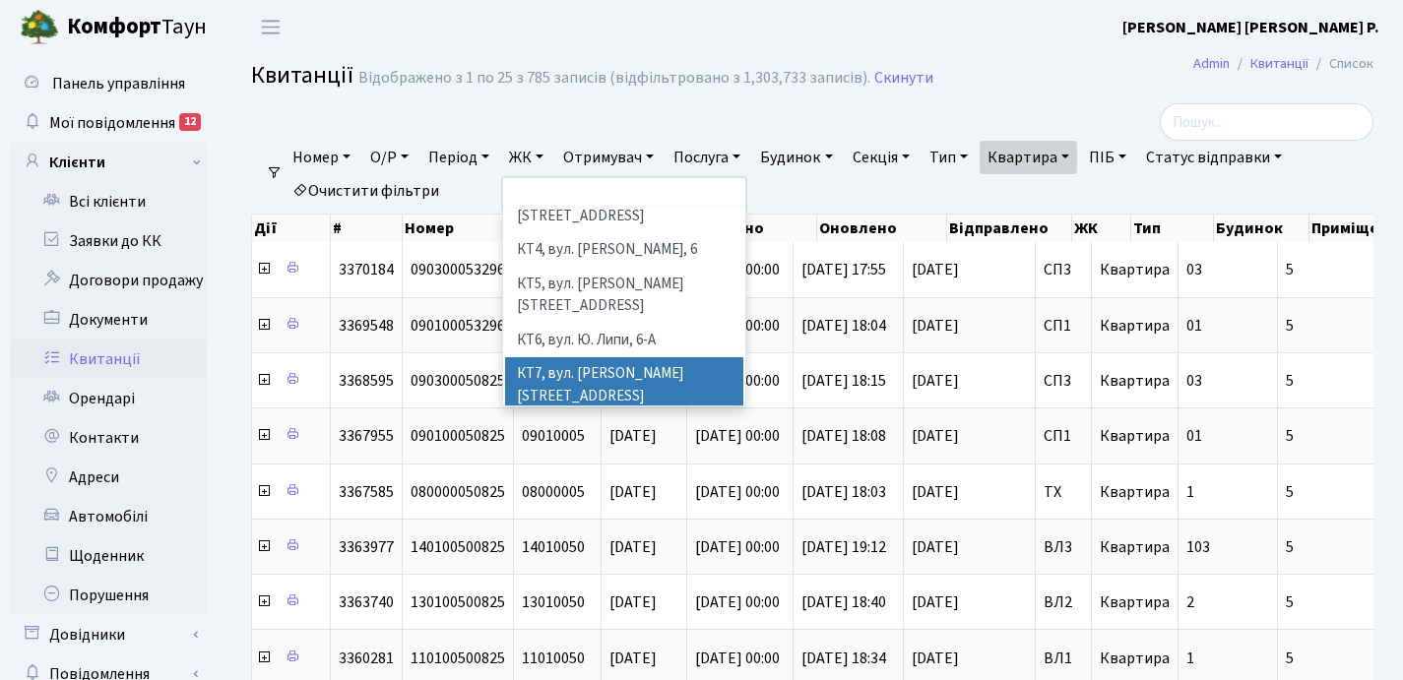
click at [571, 357] on li "КТ7, вул. [PERSON_NAME][STREET_ADDRESS]" at bounding box center [624, 385] width 238 height 56
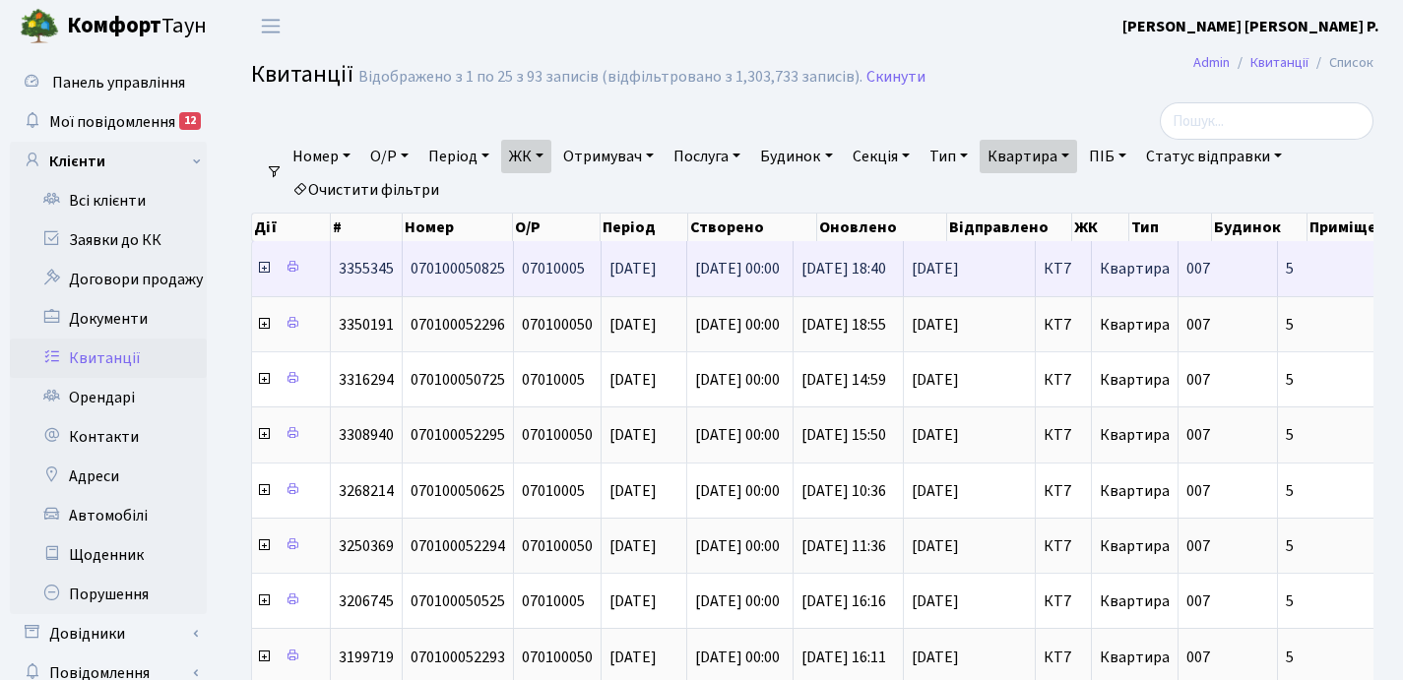
click at [261, 271] on icon at bounding box center [264, 268] width 16 height 16
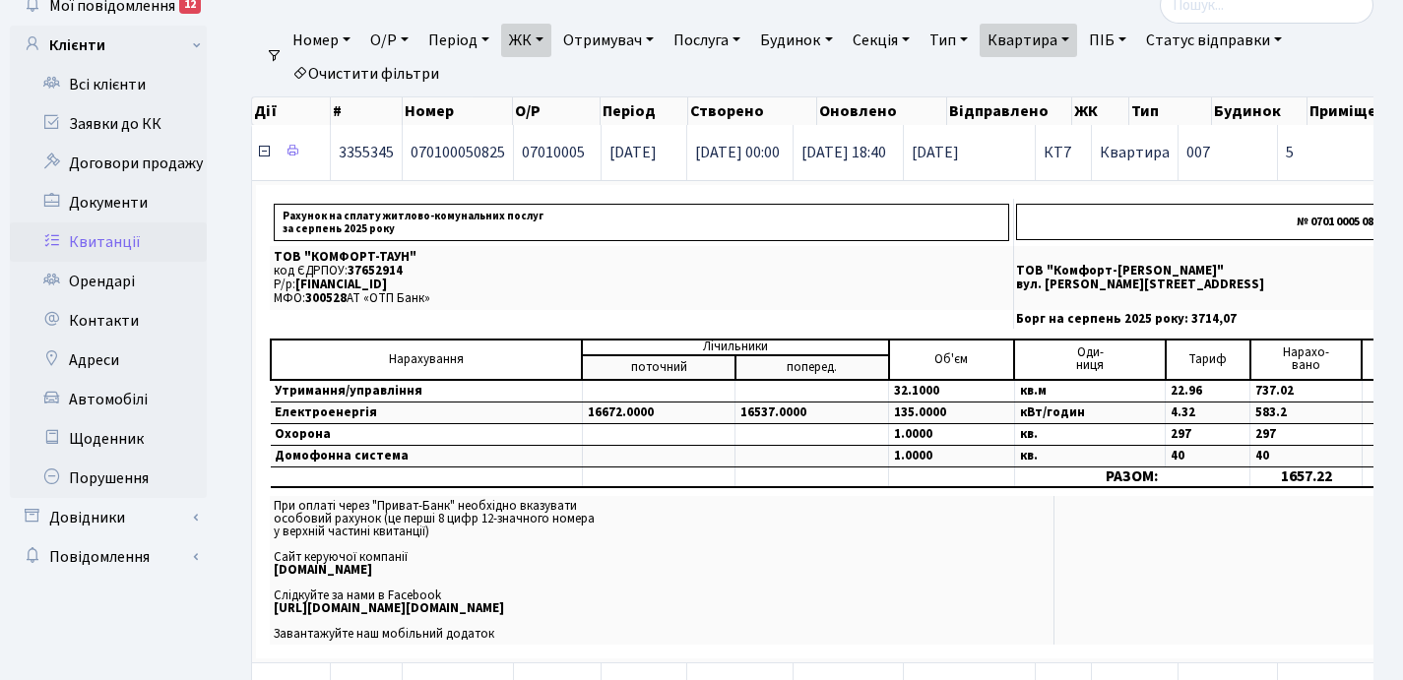
scroll to position [145, 0]
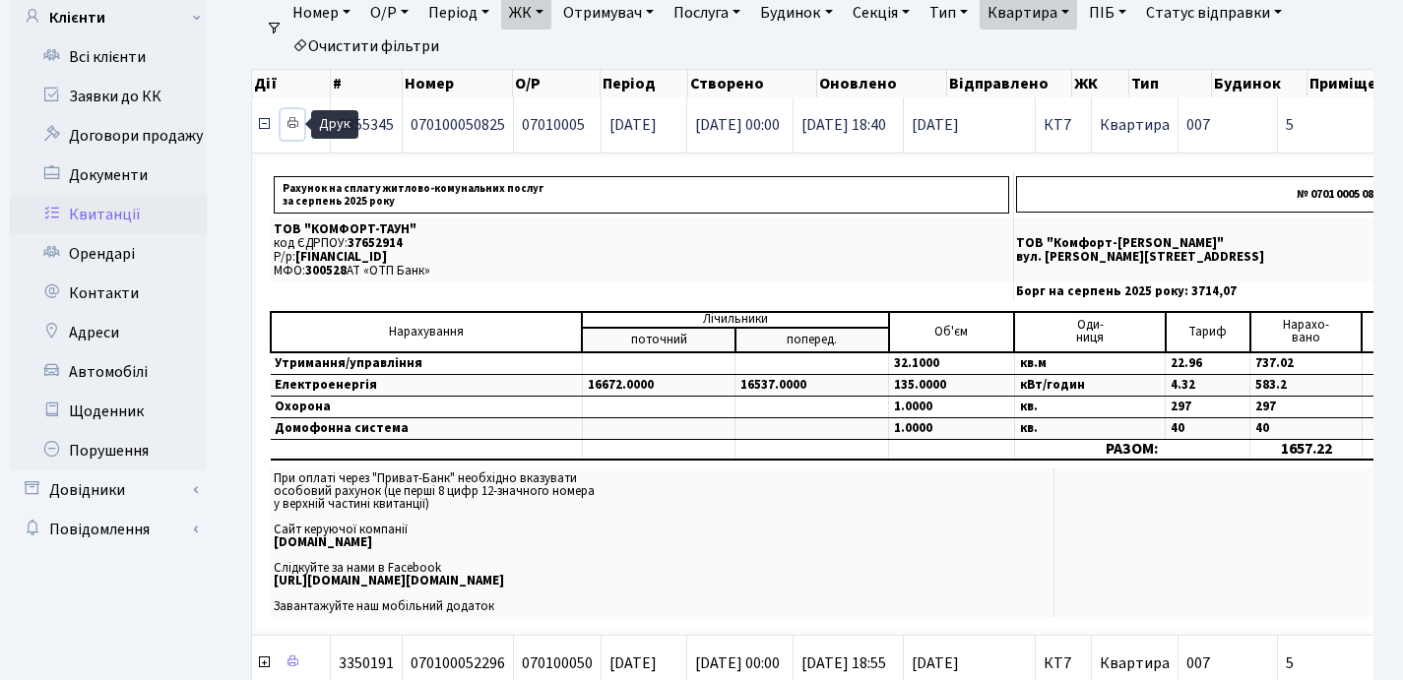
click at [292, 121] on icon at bounding box center [293, 123] width 14 height 14
click at [266, 128] on icon at bounding box center [264, 124] width 16 height 16
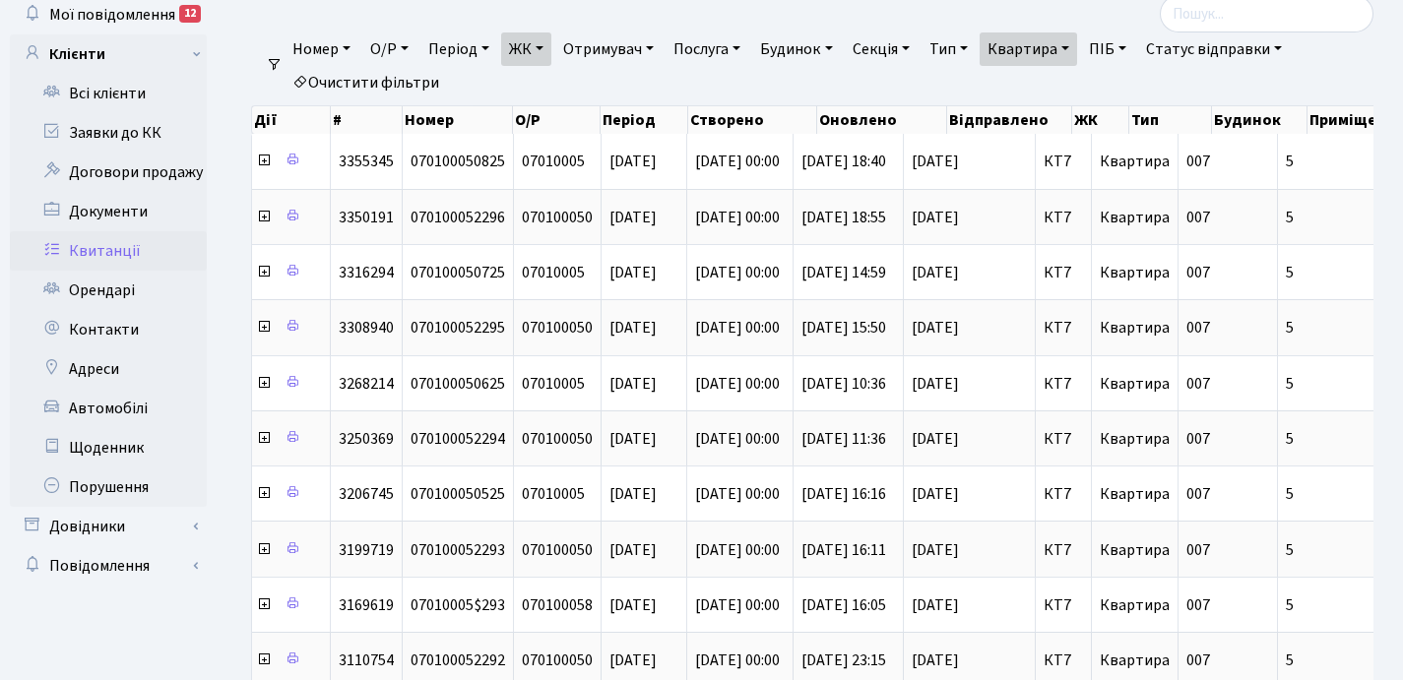
scroll to position [104, 0]
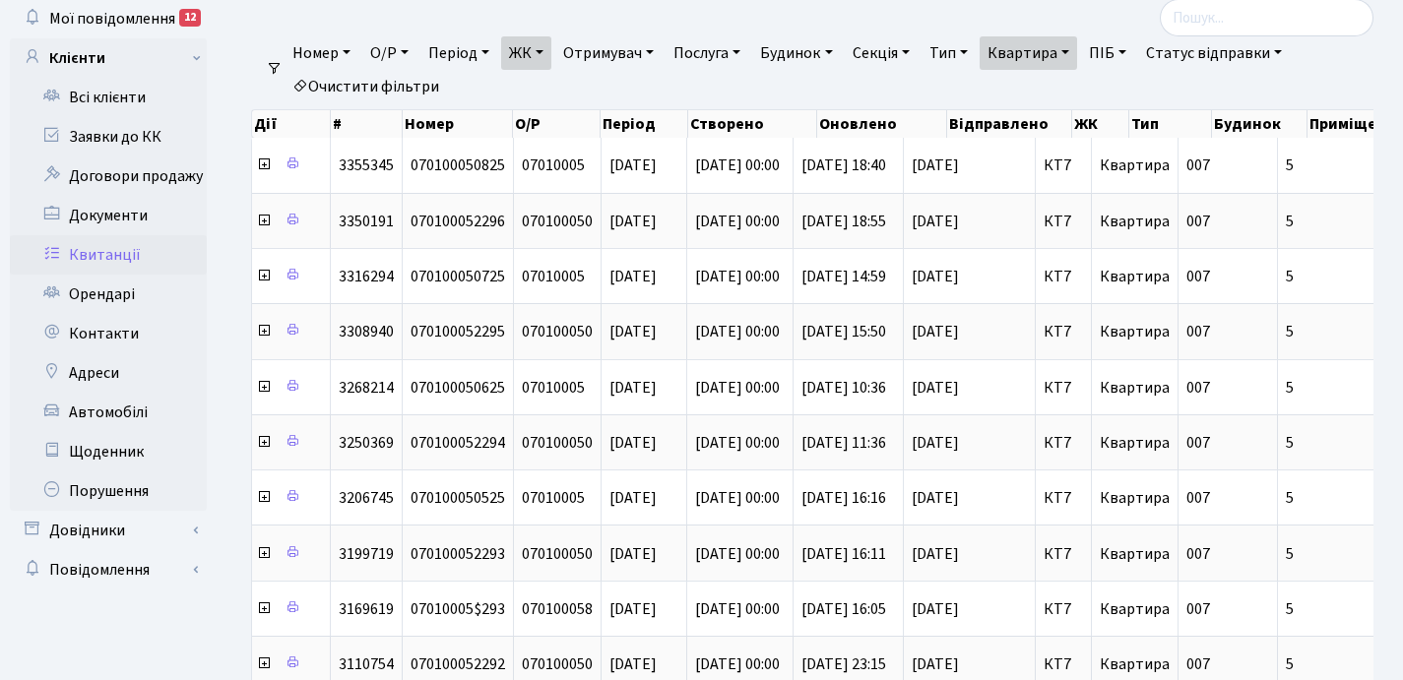
click at [1077, 47] on link "Квартира" at bounding box center [1028, 52] width 97 height 33
type input "11"
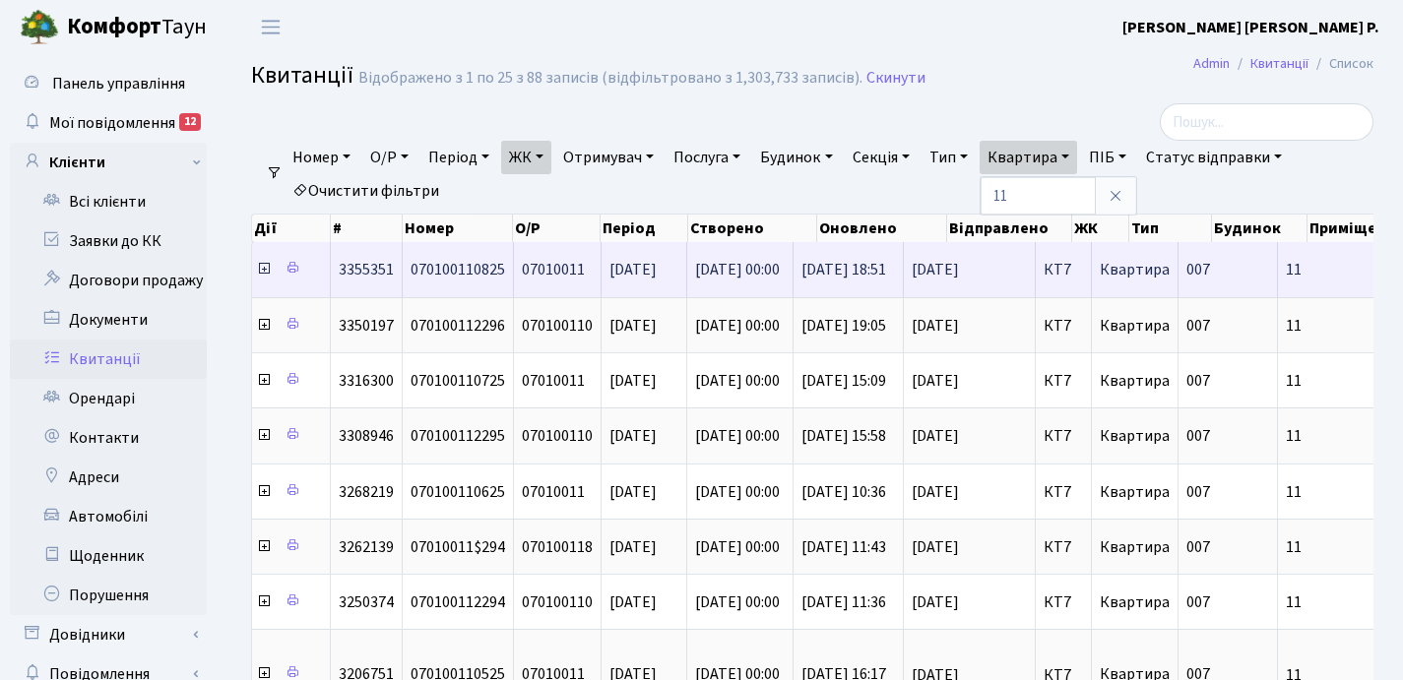
click at [264, 270] on icon at bounding box center [264, 269] width 16 height 16
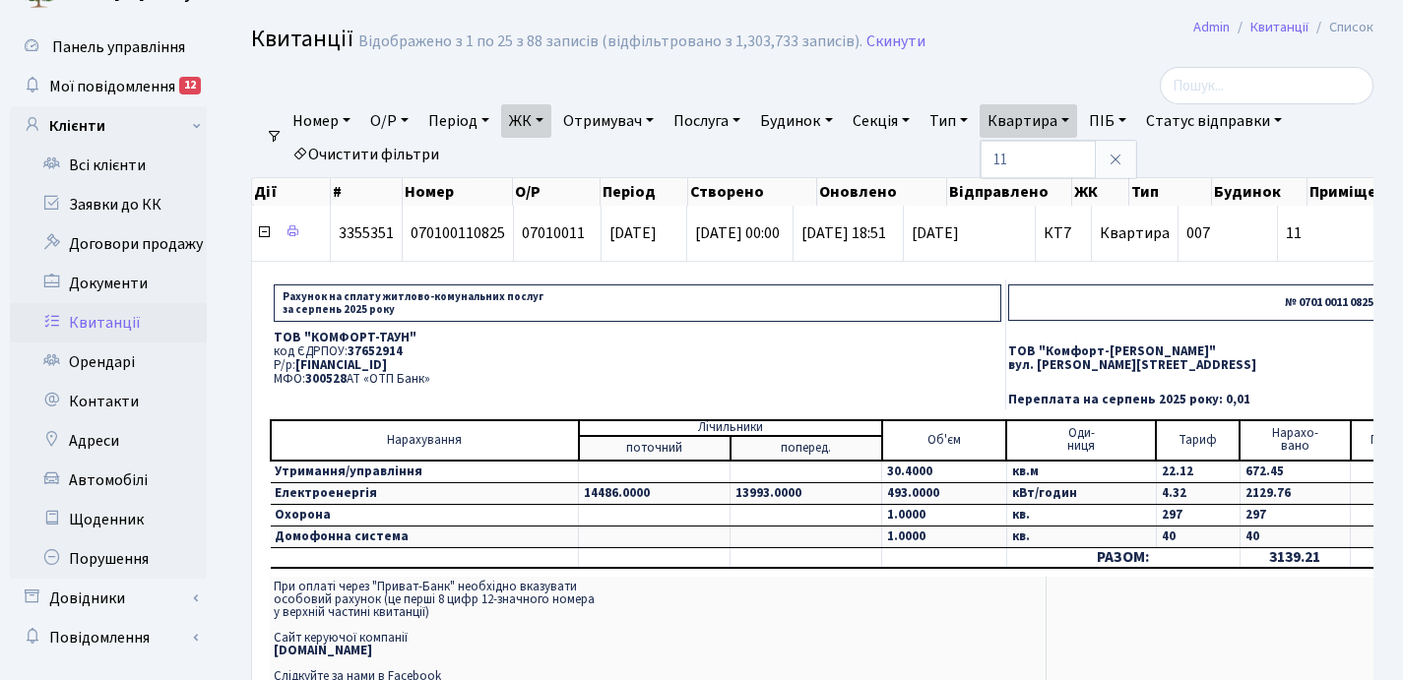
scroll to position [137, 0]
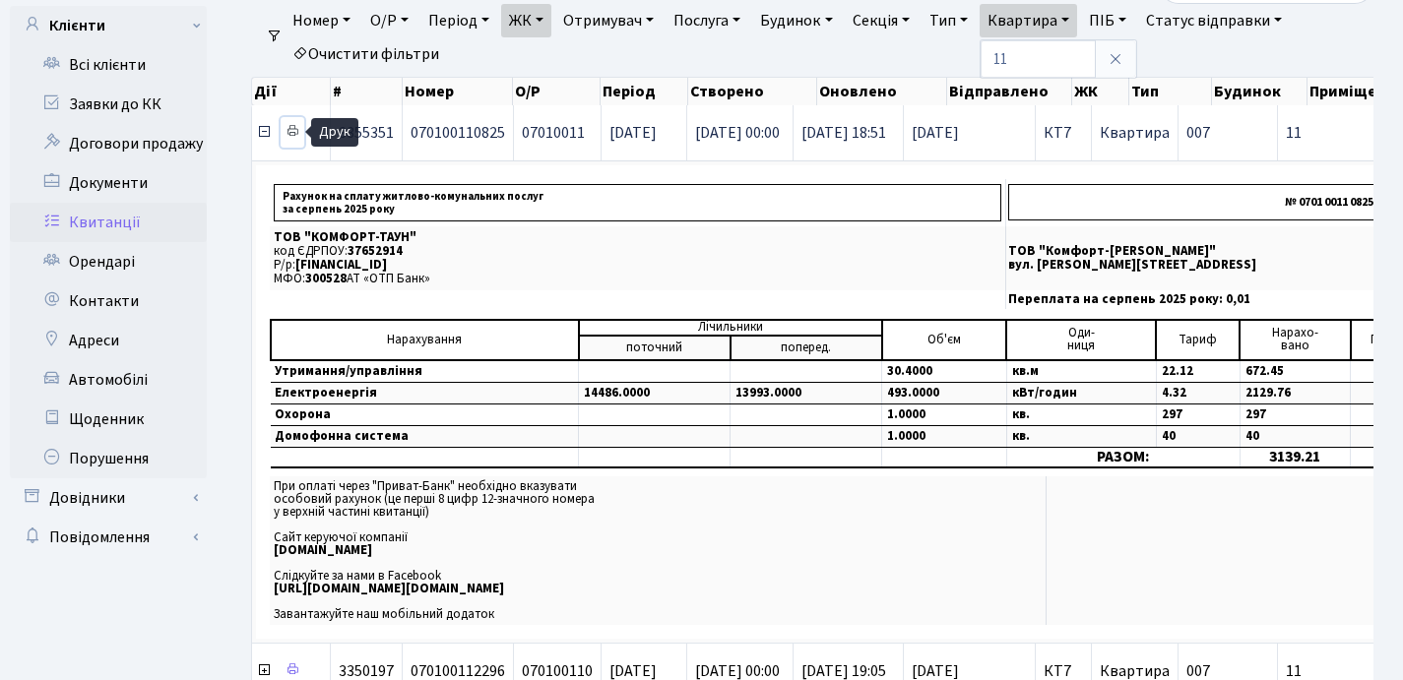
click at [295, 131] on icon at bounding box center [293, 131] width 14 height 14
